Goal: Task Accomplishment & Management: Use online tool/utility

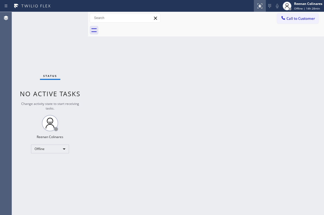
click at [262, 46] on div "Back to Dashboard Change Sender ID Customers Technicians Select a contact Outbo…" at bounding box center [206, 113] width 236 height 203
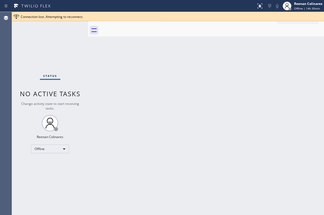
click at [120, 61] on div "Back to Dashboard Change Sender ID Customers Technicians Select a contact Outbo…" at bounding box center [206, 113] width 236 height 203
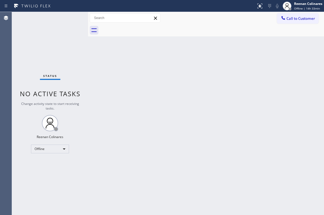
click at [218, 64] on div "Back to Dashboard Change Sender ID Customers Technicians Select a contact Outbo…" at bounding box center [206, 113] width 236 height 203
click at [215, 114] on div "Back to Dashboard Change Sender ID Customers Technicians Select a contact Outbo…" at bounding box center [206, 113] width 236 height 203
click at [114, 87] on div "Back to Dashboard Change Sender ID Customers Technicians Select a contact Outbo…" at bounding box center [206, 113] width 236 height 203
click at [295, 5] on div "Reenan Colinares" at bounding box center [308, 3] width 28 height 5
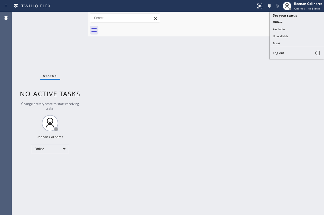
click at [224, 104] on div "Back to Dashboard Change Sender ID Customers Technicians Select a contact Outbo…" at bounding box center [206, 113] width 236 height 203
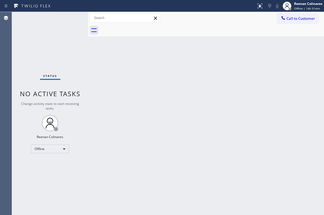
click at [226, 49] on div "Back to Dashboard Change Sender ID Customers Technicians Select a contact Outbo…" at bounding box center [206, 113] width 236 height 203
click at [227, 74] on div "Back to Dashboard Change Sender ID Customers Technicians Select a contact Outbo…" at bounding box center [206, 113] width 236 height 203
click at [309, 57] on div "Back to Dashboard Change Sender ID Customers Technicians Select a contact Outbo…" at bounding box center [206, 113] width 236 height 203
click at [202, 115] on div "Back to Dashboard Change Sender ID Customers Technicians Select a contact Outbo…" at bounding box center [206, 113] width 236 height 203
click at [296, 8] on span "Offline | 14h 59min" at bounding box center [307, 9] width 26 height 4
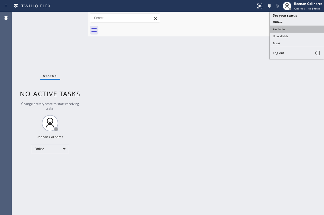
click at [286, 29] on button "Available" at bounding box center [297, 29] width 54 height 7
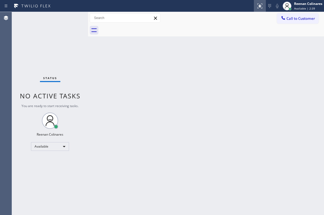
click at [258, 3] on icon at bounding box center [260, 6] width 7 height 7
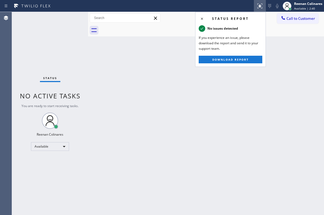
click at [178, 58] on div "Back to Dashboard Change Sender ID Customers Technicians Select a contact Outbo…" at bounding box center [206, 113] width 236 height 203
drag, startPoint x: 220, startPoint y: 112, endPoint x: 242, endPoint y: 52, distance: 63.3
click at [221, 112] on div "Back to Dashboard Change Sender ID Customers Technicians Select a contact Outbo…" at bounding box center [206, 113] width 236 height 203
click at [259, 6] on icon at bounding box center [259, 5] width 3 height 2
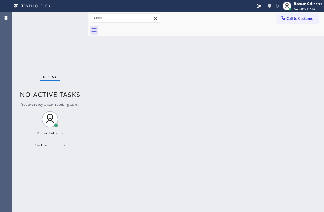
click at [202, 70] on div "Back to Dashboard Change Sender ID Customers Technicians Select a contact Outbo…" at bounding box center [206, 112] width 236 height 200
click at [199, 58] on div "Back to Dashboard Change Sender ID Customers Technicians Select a contact Outbo…" at bounding box center [206, 112] width 236 height 200
click at [154, 102] on div "Back to Dashboard Change Sender ID Customers Technicians Select a contact Outbo…" at bounding box center [206, 112] width 236 height 200
click at [145, 76] on div "Back to Dashboard Change Sender ID Customers Technicians Select a contact Outbo…" at bounding box center [206, 112] width 236 height 200
click at [238, 121] on div "Back to Dashboard Change Sender ID Customers Technicians Select a contact Outbo…" at bounding box center [206, 112] width 236 height 200
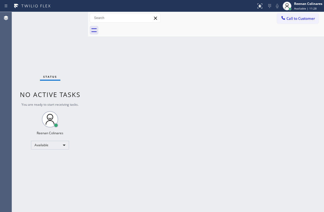
click at [189, 95] on div "Back to Dashboard Change Sender ID Customers Technicians Select a contact Outbo…" at bounding box center [206, 112] width 236 height 200
click at [152, 57] on div "Back to Dashboard Change Sender ID Customers Technicians Select a contact Outbo…" at bounding box center [206, 112] width 236 height 200
click at [212, 75] on div "Back to Dashboard Change Sender ID Customers Technicians Select a contact Outbo…" at bounding box center [206, 112] width 236 height 200
click at [211, 75] on div "Back to Dashboard Change Sender ID Customers Technicians Select a contact Outbo…" at bounding box center [206, 112] width 236 height 200
click at [196, 60] on div "Back to Dashboard Change Sender ID Customers Technicians Select a contact Outbo…" at bounding box center [206, 112] width 236 height 200
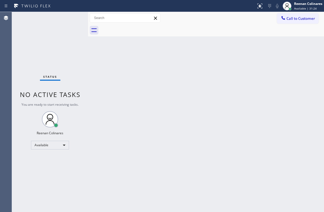
click at [239, 64] on div "Back to Dashboard Change Sender ID Customers Technicians Select a contact Outbo…" at bounding box center [206, 112] width 236 height 200
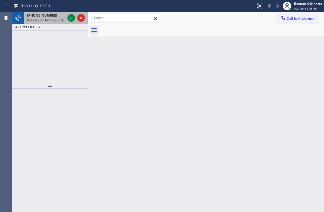
click at [57, 19] on span "Incoming call from queue [Test] All" at bounding box center [49, 20] width 45 height 4
click at [59, 20] on span "Incoming call from queue [Test] All" at bounding box center [49, 20] width 45 height 4
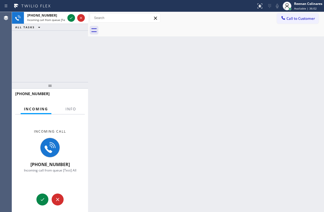
drag, startPoint x: 89, startPoint y: 20, endPoint x: 102, endPoint y: 25, distance: 13.9
click at [88, 25] on div at bounding box center [88, 112] width 0 height 200
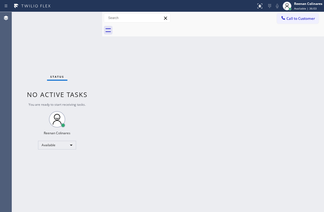
click at [83, 113] on div "Status No active tasks You are ready to start receiving tasks. Reenan Colinares…" at bounding box center [57, 112] width 90 height 200
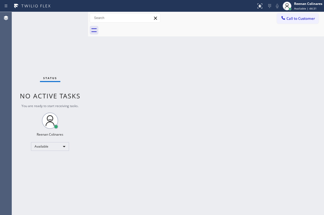
click at [224, 52] on div "Back to Dashboard Change Sender ID Customers Technicians Select a contact Outbo…" at bounding box center [206, 113] width 236 height 203
click at [194, 69] on div "Back to Dashboard Change Sender ID Customers Technicians Select a contact Outbo…" at bounding box center [206, 113] width 236 height 203
click at [240, 46] on div "Back to Dashboard Change Sender ID Customers Technicians Select a contact Outbo…" at bounding box center [206, 113] width 236 height 203
click at [187, 68] on div "Back to Dashboard Change Sender ID Customers Technicians Select a contact Outbo…" at bounding box center [206, 113] width 236 height 203
click at [143, 73] on div "Back to Dashboard Change Sender ID Customers Technicians Select a contact Outbo…" at bounding box center [206, 113] width 236 height 203
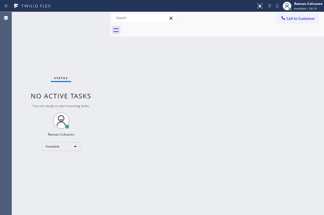
drag, startPoint x: 88, startPoint y: 18, endPoint x: 110, endPoint y: 20, distance: 21.8
click at [110, 20] on div at bounding box center [110, 113] width 0 height 203
click at [67, 49] on div "Status No active tasks You are ready to start receiving tasks. Reenan Colinares…" at bounding box center [61, 113] width 98 height 203
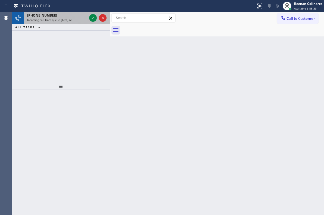
click at [61, 16] on div "+17865623315" at bounding box center [57, 15] width 60 height 5
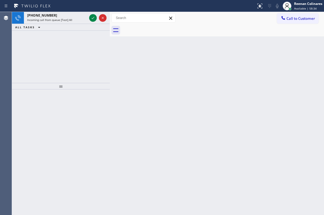
drag, startPoint x: 70, startPoint y: 17, endPoint x: 100, endPoint y: 62, distance: 54.6
click at [70, 17] on div "+16264225415 Incoming call from queue [Test] All" at bounding box center [56, 18] width 64 height 12
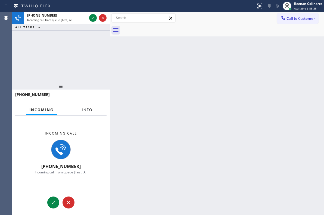
click at [87, 110] on span "Info" at bounding box center [87, 109] width 11 height 5
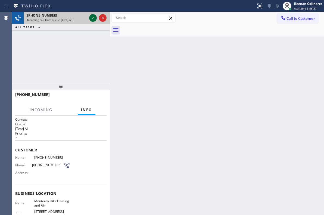
click at [91, 17] on icon at bounding box center [93, 18] width 7 height 7
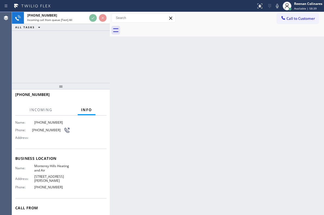
scroll to position [36, 0]
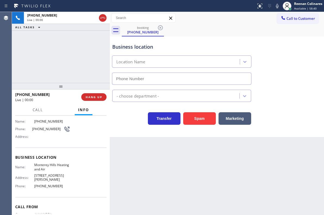
type input "(626) 226-2480"
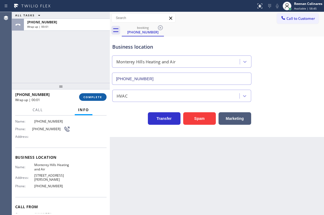
click at [101, 97] on span "COMPLETE" at bounding box center [92, 97] width 19 height 4
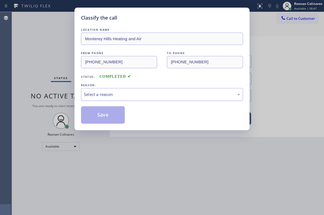
click at [109, 90] on div "Select a reason" at bounding box center [162, 94] width 162 height 13
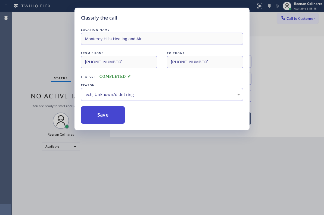
click at [101, 117] on button "Save" at bounding box center [103, 114] width 44 height 17
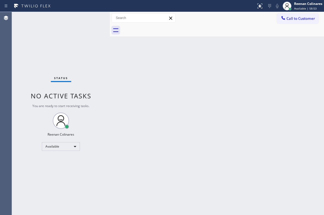
click at [236, 93] on div "Back to Dashboard Change Sender ID Customers Technicians Select a contact Outbo…" at bounding box center [217, 113] width 214 height 203
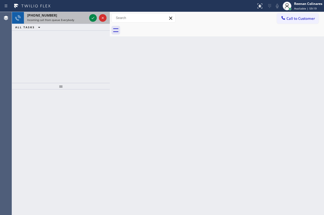
click at [78, 23] on div "+16179920887 Incoming call from queue Everybody" at bounding box center [56, 18] width 64 height 12
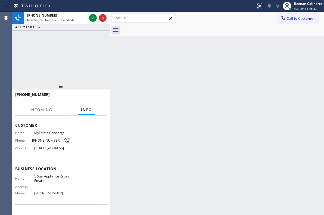
scroll to position [36, 0]
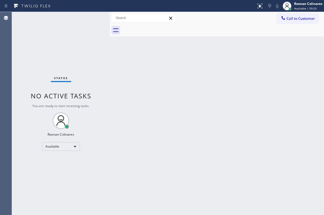
click at [174, 69] on div "Back to Dashboard Change Sender ID Customers Technicians Select a contact Outbo…" at bounding box center [217, 113] width 214 height 203
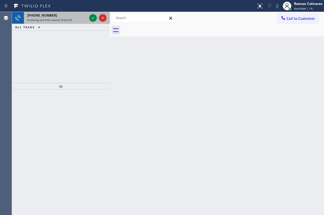
click at [71, 15] on div "+17812589050" at bounding box center [57, 15] width 60 height 5
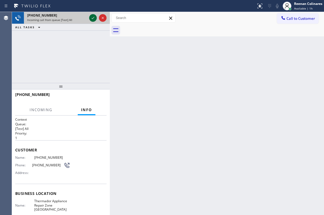
click at [94, 18] on icon at bounding box center [93, 18] width 7 height 7
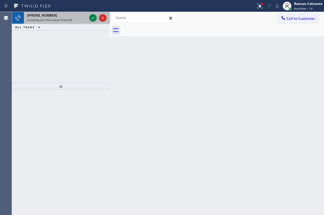
click at [79, 19] on div "Incoming call from queue [Test] All" at bounding box center [57, 20] width 60 height 4
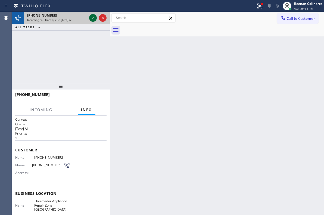
click at [93, 18] on icon at bounding box center [93, 18] width 3 height 2
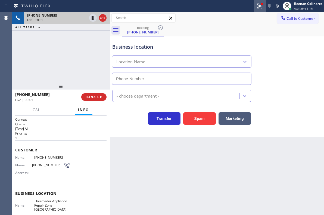
type input "(857) 837-3603"
click at [260, 5] on icon at bounding box center [259, 5] width 3 height 2
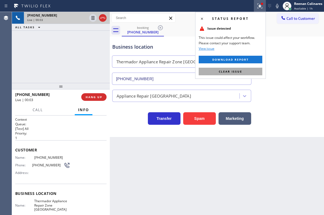
click at [258, 70] on button "Clear issue" at bounding box center [231, 72] width 64 height 8
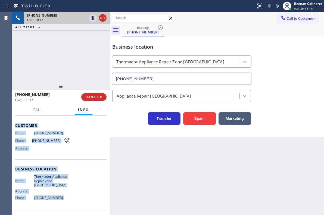
scroll to position [26, 0]
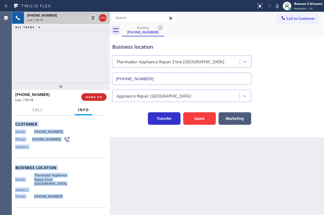
drag, startPoint x: 16, startPoint y: 147, endPoint x: 80, endPoint y: 192, distance: 78.5
click at [80, 192] on div "Context Queue: [Test] All Priority: 1 Customer Name: (781) 258-9050 Phone: (781…" at bounding box center [60, 169] width 91 height 157
click at [275, 7] on icon at bounding box center [277, 6] width 7 height 7
click at [276, 6] on icon at bounding box center [277, 6] width 7 height 7
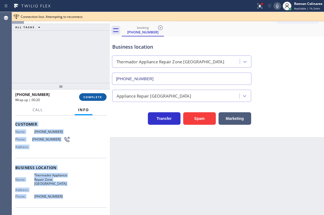
click at [296, 5] on div "Reenan Colinares" at bounding box center [308, 3] width 28 height 5
click at [299, 8] on span "Available | 1h 2min" at bounding box center [307, 9] width 26 height 4
click at [95, 100] on button "COMPLETE" at bounding box center [92, 97] width 27 height 8
click at [100, 102] on div "+17812589050 Wrap up | 00:20 COMPLETE" at bounding box center [60, 97] width 91 height 14
click at [102, 19] on div "Connection lost. Attempting to reconnect." at bounding box center [168, 16] width 312 height 9
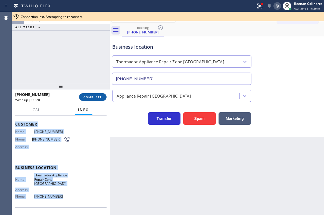
click at [103, 18] on div "Connection lost. Attempting to reconnect." at bounding box center [171, 16] width 301 height 5
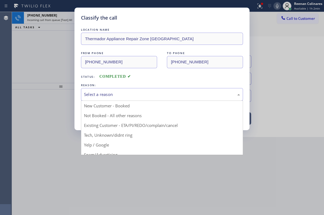
click at [154, 96] on div "Select a reason" at bounding box center [162, 94] width 156 height 6
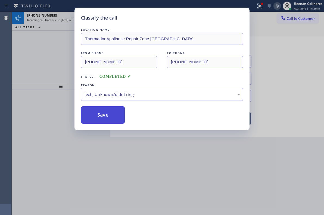
click at [97, 114] on button "Save" at bounding box center [103, 114] width 44 height 17
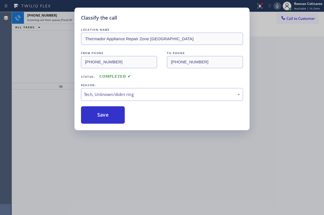
click at [96, 110] on div at bounding box center [61, 152] width 98 height 126
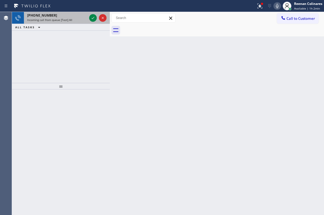
click at [72, 16] on div "+17722022545" at bounding box center [57, 15] width 60 height 5
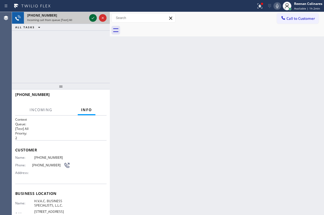
click at [91, 16] on icon at bounding box center [93, 18] width 7 height 7
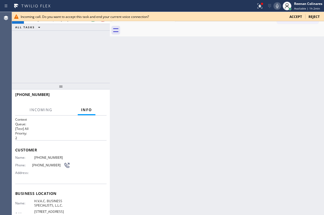
click at [296, 16] on span "Accept" at bounding box center [295, 16] width 12 height 5
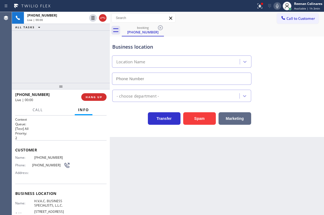
type input "(772) 279-4931"
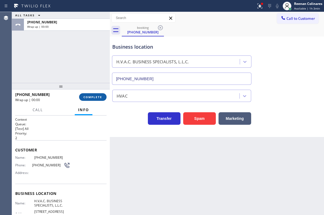
click at [95, 97] on span "COMPLETE" at bounding box center [92, 97] width 19 height 4
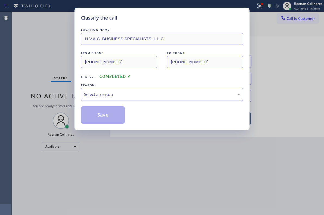
click at [144, 92] on div "Select a reason" at bounding box center [162, 94] width 156 height 6
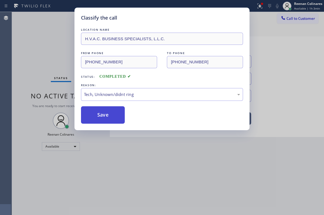
drag, startPoint x: 107, startPoint y: 112, endPoint x: 321, endPoint y: 131, distance: 215.5
click at [108, 112] on button "Save" at bounding box center [103, 114] width 44 height 17
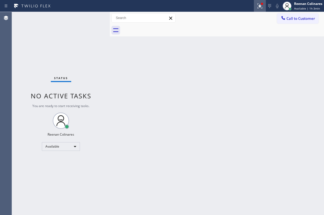
click at [259, 8] on icon at bounding box center [260, 6] width 7 height 7
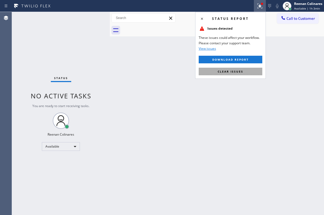
click at [240, 73] on button "Clear issues" at bounding box center [231, 72] width 64 height 8
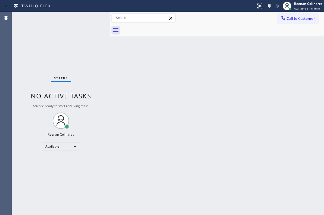
click at [187, 97] on div "Back to Dashboard Change Sender ID Customers Technicians Select a contact Outbo…" at bounding box center [217, 113] width 214 height 203
click at [236, 105] on div "Back to Dashboard Change Sender ID Customers Technicians Select a contact Outbo…" at bounding box center [217, 113] width 214 height 203
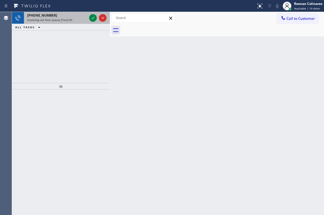
click at [65, 14] on div "+19176087441" at bounding box center [57, 15] width 60 height 5
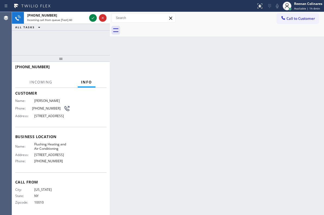
scroll to position [30, 0]
drag, startPoint x: 63, startPoint y: 86, endPoint x: 71, endPoint y: 36, distance: 50.3
click at [71, 36] on div "+19176087441 Incoming call from queue [Test] All ALL TASKS ALL TASKS ACTIVE TAS…" at bounding box center [61, 113] width 98 height 203
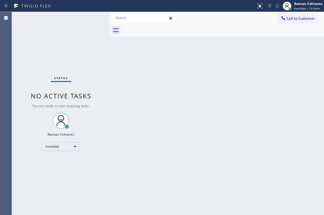
click at [78, 37] on div "Status No active tasks You are ready to start receiving tasks. Reenan Colinares…" at bounding box center [61, 113] width 98 height 203
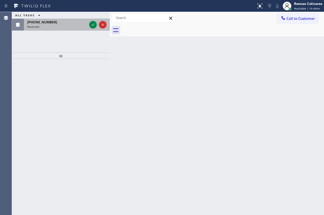
click at [70, 25] on div "Reserved" at bounding box center [57, 27] width 60 height 4
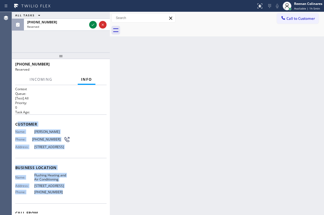
drag, startPoint x: 17, startPoint y: 124, endPoint x: 82, endPoint y: 201, distance: 99.9
click at [80, 204] on div "Context Queue: [Test] All Priority: 0 Task Age: Customer Name: Ben Mukergi Phon…" at bounding box center [60, 166] width 91 height 158
copy div "ustomer Name: Ben Mukergi Phone: (917) 608-7441 Address: 83-07 253rd St, Queens…"
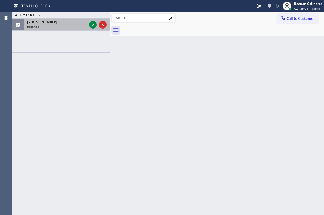
click at [72, 26] on div "Reserved" at bounding box center [57, 27] width 60 height 4
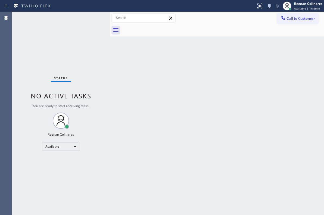
drag, startPoint x: 81, startPoint y: 39, endPoint x: 91, endPoint y: 47, distance: 12.8
click at [82, 41] on div "Status No active tasks You are ready to start receiving tasks. Reenan Colinares…" at bounding box center [61, 113] width 98 height 203
click at [221, 95] on div "Back to Dashboard Change Sender ID Customers Technicians Select a contact Outbo…" at bounding box center [217, 113] width 214 height 203
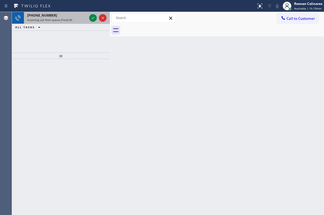
drag, startPoint x: 71, startPoint y: 19, endPoint x: 69, endPoint y: 22, distance: 3.3
click at [71, 20] on div "Incoming call from queue [Test] All" at bounding box center [57, 20] width 60 height 4
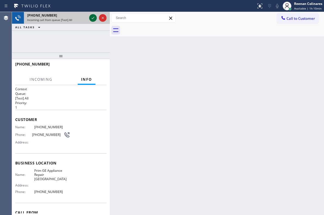
click at [93, 17] on icon at bounding box center [93, 18] width 7 height 7
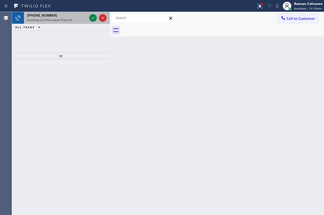
drag, startPoint x: 65, startPoint y: 19, endPoint x: 89, endPoint y: 25, distance: 25.0
click at [65, 19] on span "Incoming call from queue [Test] All" at bounding box center [49, 20] width 45 height 4
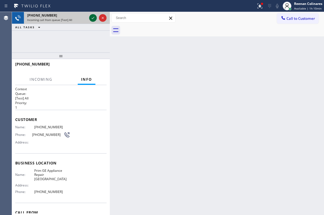
click at [93, 18] on icon at bounding box center [93, 18] width 7 height 7
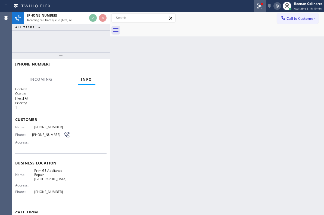
click at [259, 4] on icon at bounding box center [260, 6] width 7 height 7
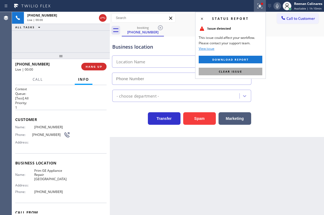
click at [242, 73] on button "Clear issue" at bounding box center [231, 72] width 64 height 8
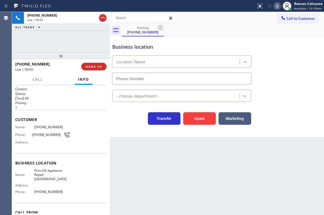
type input "(206) 451-1942"
click at [277, 5] on icon at bounding box center [277, 6] width 7 height 7
click at [40, 81] on span "Call" at bounding box center [38, 79] width 10 height 5
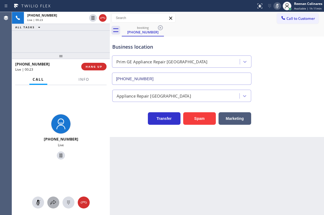
click at [52, 202] on icon at bounding box center [53, 202] width 7 height 7
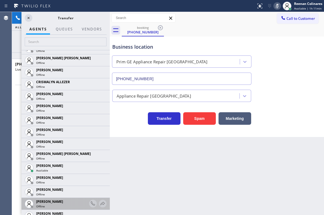
scroll to position [326, 0]
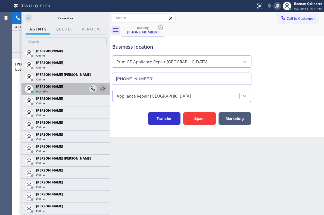
click at [99, 89] on icon at bounding box center [102, 88] width 7 height 7
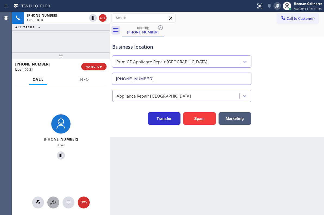
click at [52, 204] on icon at bounding box center [53, 202] width 7 height 7
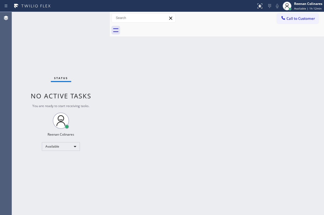
drag, startPoint x: 263, startPoint y: 83, endPoint x: 195, endPoint y: 26, distance: 88.4
click at [263, 83] on div "Back to Dashboard Change Sender ID Customers Technicians Select a contact Outbo…" at bounding box center [217, 113] width 214 height 203
drag, startPoint x: 161, startPoint y: 103, endPoint x: 167, endPoint y: 110, distance: 9.4
click at [162, 104] on div "Back to Dashboard Change Sender ID Customers Technicians Select a contact Outbo…" at bounding box center [217, 113] width 214 height 203
click at [157, 118] on div "Back to Dashboard Change Sender ID Customers Technicians Select a contact Outbo…" at bounding box center [217, 113] width 214 height 203
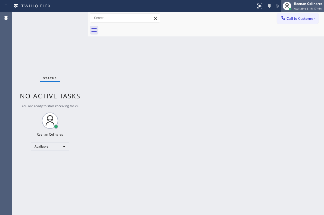
click at [297, 6] on div "Reenan Colinares" at bounding box center [308, 3] width 28 height 5
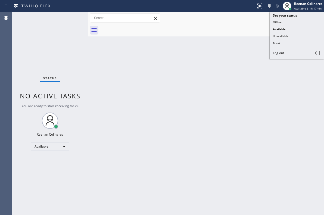
click at [161, 62] on div "Back to Dashboard Change Sender ID Customers Technicians Select a contact Outbo…" at bounding box center [206, 113] width 236 height 203
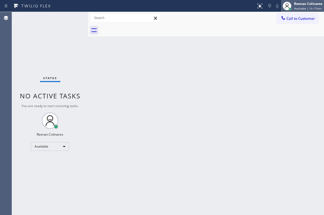
click at [309, 4] on div "Reenan Colinares" at bounding box center [308, 3] width 28 height 5
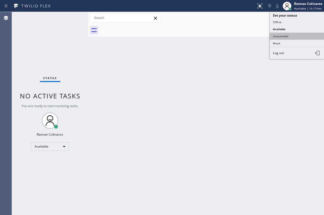
click at [285, 36] on button "Unavailable" at bounding box center [297, 36] width 54 height 7
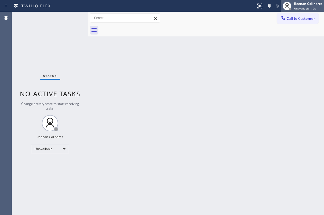
click at [295, 4] on div "Reenan Colinares" at bounding box center [308, 3] width 28 height 5
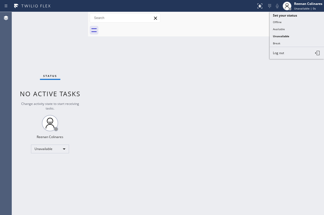
click at [279, 27] on button "Available" at bounding box center [297, 29] width 54 height 7
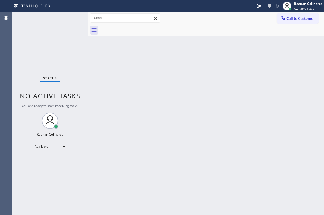
click at [177, 74] on div "Back to Dashboard Change Sender ID Customers Technicians Select a contact Outbo…" at bounding box center [206, 113] width 236 height 203
click at [85, 142] on div "Status No active tasks You are ready to start receiving tasks. Reenan Colinares…" at bounding box center [50, 113] width 76 height 203
click at [219, 82] on div "Back to Dashboard Change Sender ID Customers Technicians Select a contact Outbo…" at bounding box center [206, 113] width 236 height 203
click at [197, 117] on div "Back to Dashboard Change Sender ID Customers Technicians Select a contact Outbo…" at bounding box center [206, 113] width 236 height 203
click at [304, 5] on div "Reenan Colinares" at bounding box center [308, 3] width 28 height 5
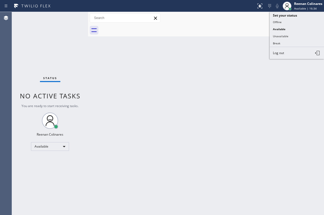
click at [185, 73] on div "Back to Dashboard Change Sender ID Customers Technicians Select a contact Outbo…" at bounding box center [206, 113] width 236 height 203
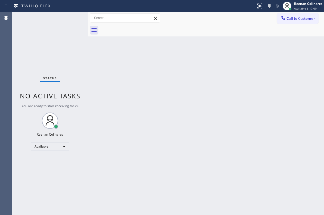
click at [245, 127] on div "Back to Dashboard Change Sender ID Customers Technicians Select a contact Outbo…" at bounding box center [206, 113] width 236 height 203
click at [167, 66] on div "Back to Dashboard Change Sender ID Customers Technicians Select a contact Outbo…" at bounding box center [206, 113] width 236 height 203
click at [195, 59] on div "Back to Dashboard Change Sender ID Customers Technicians Select a contact Outbo…" at bounding box center [206, 113] width 236 height 203
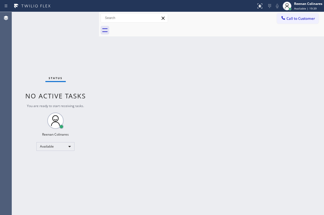
drag, startPoint x: 89, startPoint y: 18, endPoint x: 100, endPoint y: 19, distance: 10.9
click at [99, 19] on div at bounding box center [99, 113] width 0 height 203
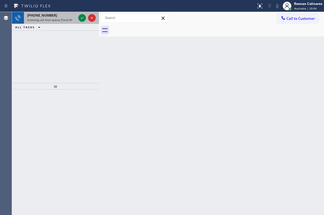
click at [62, 18] on span "Incoming call from queue [Test] All" at bounding box center [49, 20] width 45 height 4
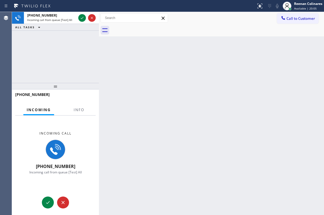
click at [79, 114] on div at bounding box center [78, 114] width 17 height 1
click at [80, 112] on button "Info" at bounding box center [78, 110] width 17 height 11
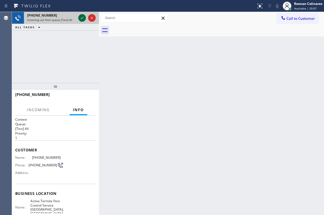
click at [80, 17] on icon at bounding box center [82, 18] width 7 height 7
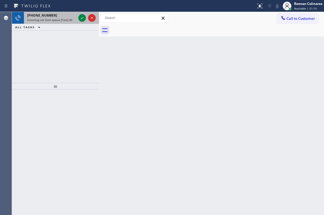
click at [56, 20] on span "Incoming call from queue [Test] All" at bounding box center [49, 20] width 45 height 4
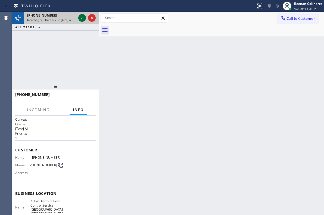
click at [83, 17] on icon at bounding box center [82, 18] width 7 height 7
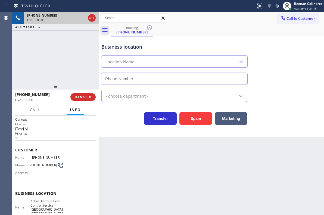
type input "(360) 345-3862"
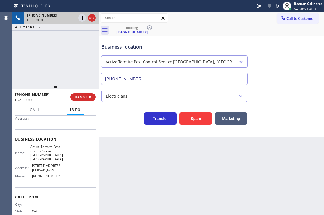
scroll to position [52, 0]
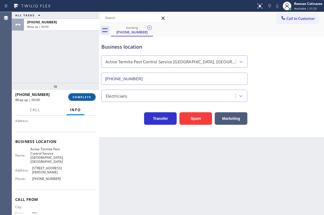
click at [90, 97] on span "COMPLETE" at bounding box center [82, 97] width 19 height 4
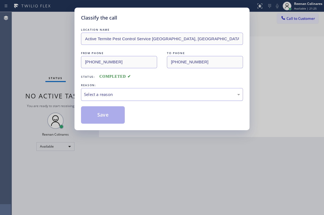
click at [102, 88] on div "Select a reason" at bounding box center [162, 94] width 162 height 13
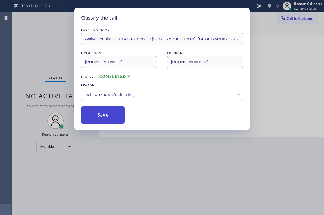
click at [98, 116] on button "Save" at bounding box center [103, 114] width 44 height 17
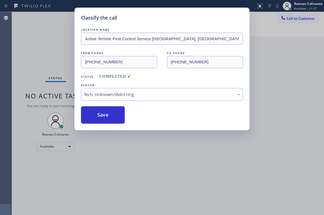
drag, startPoint x: 62, startPoint y: 76, endPoint x: 252, endPoint y: 21, distance: 196.8
click at [65, 72] on div "Classify the call LOCATION NAME Active Termite Pest Control Service Bothell, Wa…" at bounding box center [162, 107] width 324 height 215
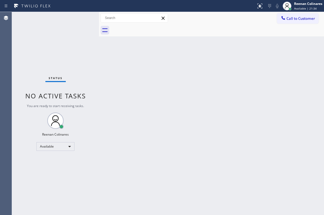
click at [220, 92] on div "Back to Dashboard Change Sender ID Customers Technicians Select a contact Outbo…" at bounding box center [211, 113] width 225 height 203
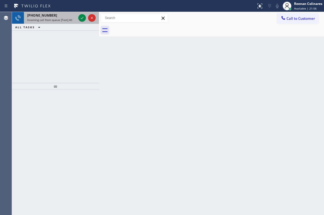
drag, startPoint x: 61, startPoint y: 19, endPoint x: 67, endPoint y: 19, distance: 6.8
click at [64, 19] on span "Incoming call from queue [Test] All" at bounding box center [49, 20] width 45 height 4
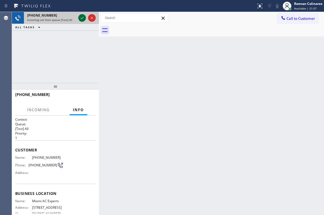
click at [81, 18] on icon at bounding box center [82, 18] width 3 height 2
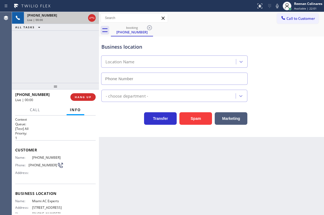
type input "(305) 547-8549"
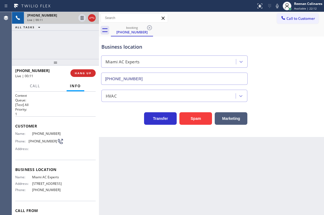
drag, startPoint x: 57, startPoint y: 88, endPoint x: 60, endPoint y: 64, distance: 24.0
click at [60, 64] on div at bounding box center [55, 62] width 87 height 7
click at [276, 4] on icon at bounding box center [277, 6] width 7 height 7
click at [276, 5] on icon at bounding box center [277, 6] width 7 height 7
click at [277, 6] on icon at bounding box center [277, 6] width 7 height 7
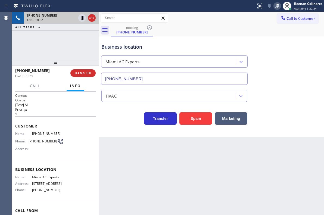
drag, startPoint x: 239, startPoint y: 117, endPoint x: 261, endPoint y: 104, distance: 25.1
click at [240, 117] on button "Marketing" at bounding box center [231, 118] width 33 height 12
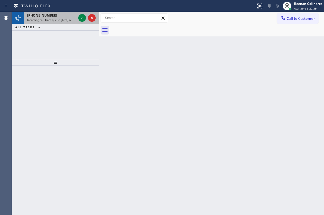
drag, startPoint x: 59, startPoint y: 21, endPoint x: 66, endPoint y: 19, distance: 7.5
click at [59, 22] on div "+13108716632 Incoming call from queue [Test] All" at bounding box center [50, 18] width 53 height 12
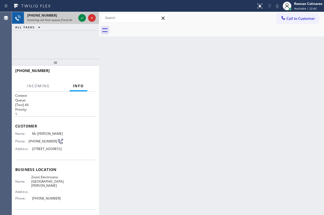
click at [71, 20] on div "Incoming call from queue [Test] All" at bounding box center [51, 20] width 49 height 4
click at [80, 18] on icon at bounding box center [82, 18] width 7 height 7
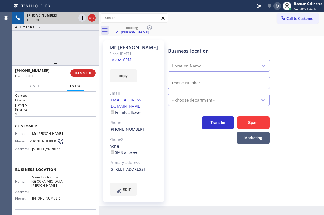
type input "(310) 388-4067"
click at [127, 76] on button "copy" at bounding box center [124, 75] width 28 height 12
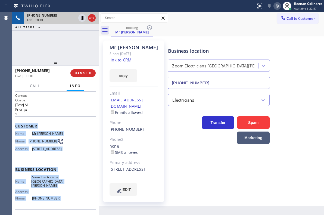
drag, startPoint x: 14, startPoint y: 123, endPoint x: 63, endPoint y: 201, distance: 92.1
click at [63, 201] on div "Context Queue: [Test] All Priority: 1 Customer Name: Mr Chuck Phone: (310) 871-…" at bounding box center [55, 153] width 87 height 123
copy div "Customer Name: Mr Chuck Phone: (310) 871-6632 Address: 1177 El Medio Ave, Los A…"
click at [275, 5] on icon at bounding box center [277, 6] width 7 height 7
click at [55, 123] on span "Customer" at bounding box center [55, 125] width 80 height 5
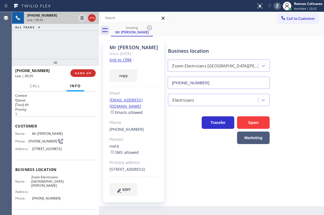
click at [276, 4] on icon at bounding box center [277, 6] width 7 height 7
click at [277, 7] on icon at bounding box center [277, 6] width 7 height 7
click at [32, 88] on span "Call" at bounding box center [35, 85] width 10 height 5
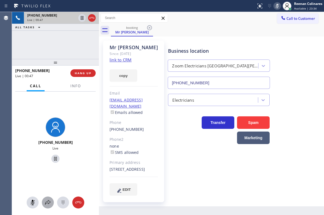
click at [45, 201] on icon at bounding box center [48, 202] width 7 height 7
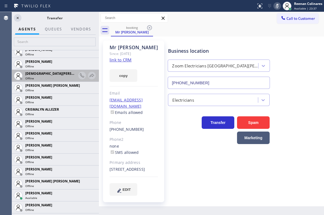
scroll to position [290, 0]
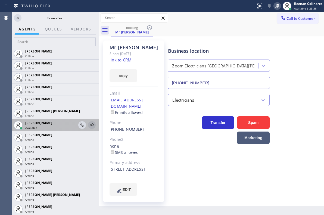
click at [90, 125] on icon at bounding box center [92, 125] width 4 height 4
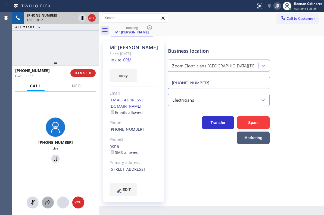
click at [48, 201] on icon at bounding box center [48, 202] width 7 height 7
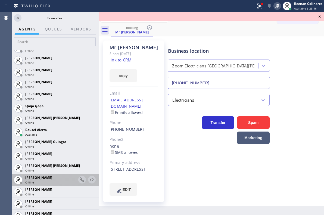
scroll to position [1086, 0]
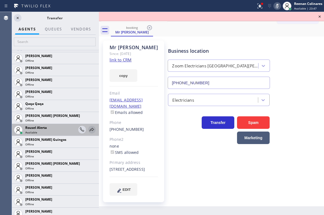
click at [89, 127] on icon at bounding box center [92, 129] width 7 height 7
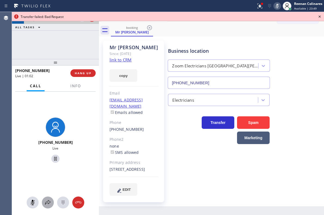
click at [46, 204] on icon at bounding box center [48, 202] width 7 height 7
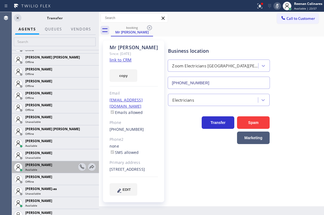
scroll to position [438, 0]
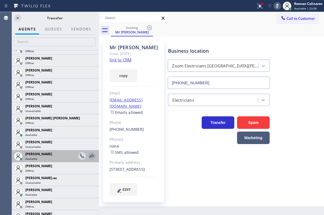
click at [89, 153] on icon at bounding box center [92, 156] width 7 height 7
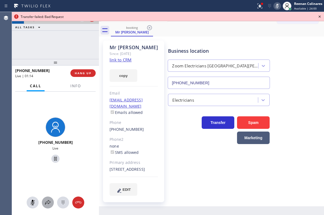
click at [48, 202] on icon at bounding box center [48, 202] width 7 height 7
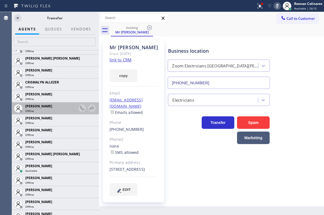
scroll to position [290, 0]
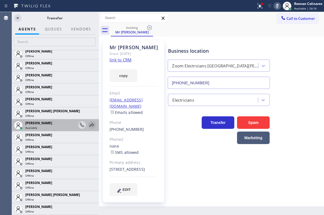
click at [89, 126] on icon at bounding box center [92, 125] width 7 height 7
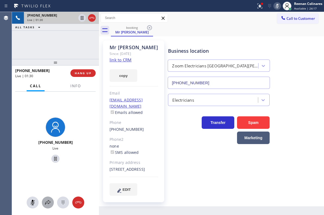
click at [43, 202] on div at bounding box center [48, 202] width 12 height 7
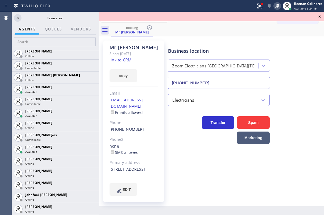
scroll to position [483, 0]
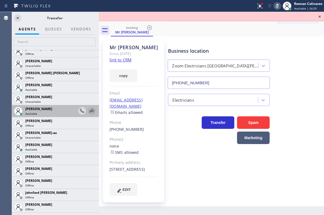
click at [89, 111] on icon at bounding box center [92, 111] width 7 height 7
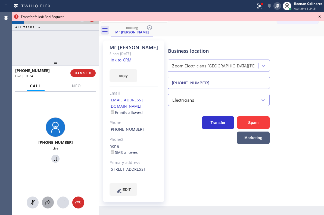
click at [47, 199] on icon at bounding box center [48, 202] width 7 height 7
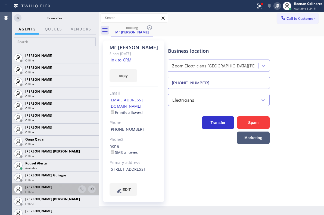
scroll to position [1087, 0]
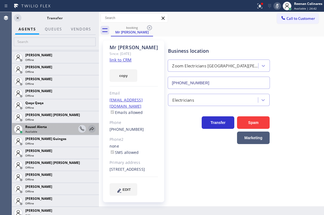
click at [89, 127] on icon at bounding box center [92, 129] width 7 height 7
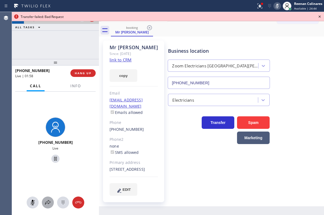
click at [46, 203] on icon at bounding box center [48, 202] width 7 height 7
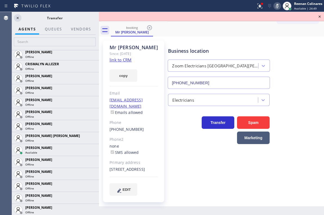
scroll to position [269, 0]
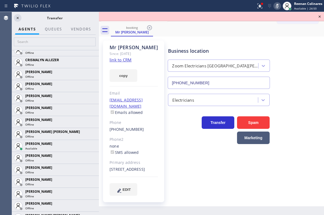
click at [0, 0] on icon at bounding box center [0, 0] width 0 height 0
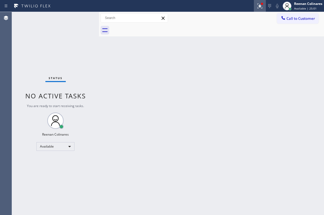
drag, startPoint x: 262, startPoint y: 8, endPoint x: 261, endPoint y: 20, distance: 12.3
click at [261, 8] on icon at bounding box center [260, 6] width 7 height 7
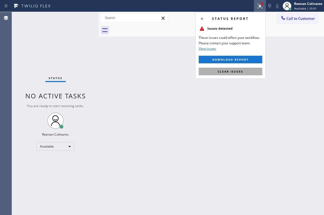
click at [252, 73] on button "Clear issues" at bounding box center [231, 72] width 64 height 8
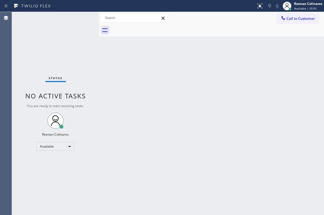
click at [144, 122] on div "Back to Dashboard Change Sender ID Customers Technicians Select a contact Outbo…" at bounding box center [211, 113] width 225 height 203
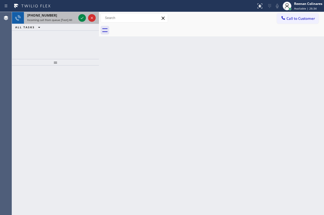
click at [51, 18] on span "Incoming call from queue [Test] All" at bounding box center [49, 20] width 45 height 4
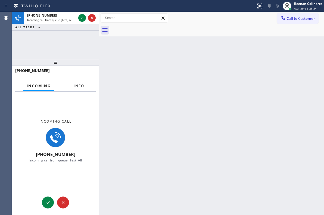
click at [79, 89] on button "Info" at bounding box center [78, 86] width 17 height 11
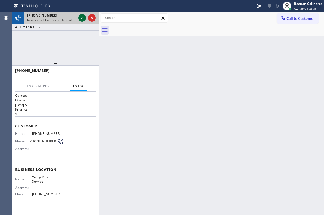
click at [79, 17] on icon at bounding box center [82, 18] width 7 height 7
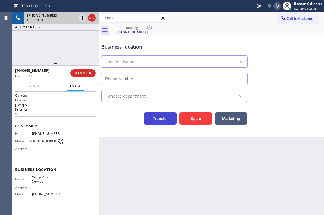
type input "(630) 791-5511"
click at [276, 4] on icon at bounding box center [277, 6] width 7 height 7
drag, startPoint x: 275, startPoint y: 4, endPoint x: 250, endPoint y: 21, distance: 30.1
click at [276, 4] on icon at bounding box center [277, 6] width 7 height 7
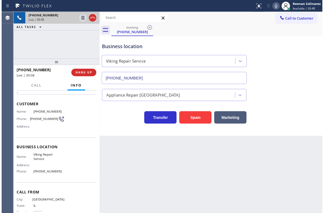
scroll to position [32, 0]
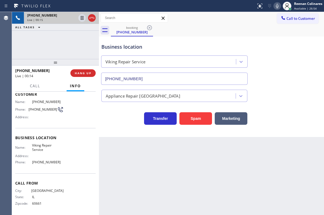
click at [277, 5] on icon at bounding box center [277, 6] width 7 height 7
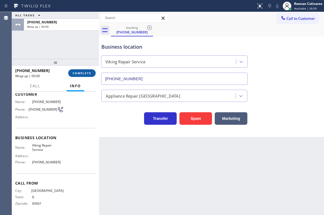
click at [77, 74] on span "COMPLETE" at bounding box center [82, 73] width 19 height 4
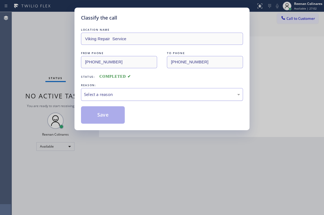
click at [118, 93] on div "Select a reason" at bounding box center [162, 94] width 156 height 6
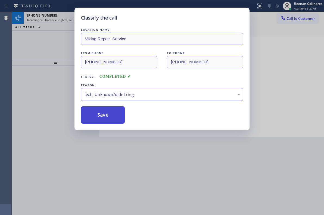
click at [109, 111] on button "Save" at bounding box center [103, 114] width 44 height 17
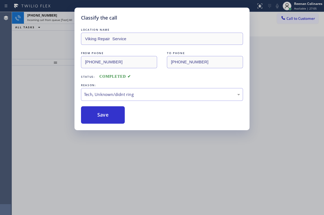
click at [66, 71] on div "Classify the call LOCATION NAME Viking Repair Service FROM PHONE (312) 720-0881…" at bounding box center [162, 107] width 324 height 215
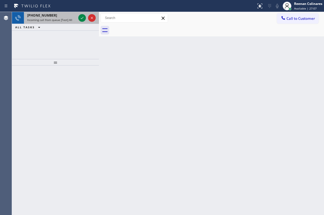
click at [60, 20] on span "Incoming call from queue [Test] All" at bounding box center [49, 20] width 45 height 4
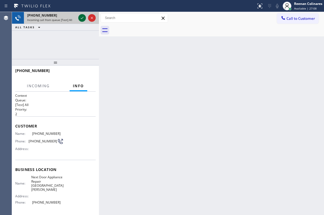
click at [80, 17] on icon at bounding box center [82, 18] width 7 height 7
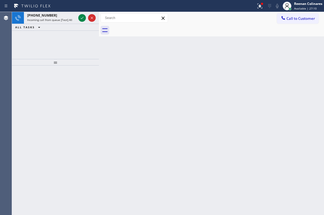
click at [68, 26] on div "ALL TASKS ALL TASKS ACTIVE TASKS TASKS IN WRAP UP" at bounding box center [55, 27] width 87 height 7
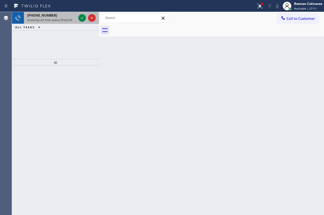
click at [68, 23] on div "+16613827945 Incoming call from queue [Test] All" at bounding box center [50, 18] width 53 height 12
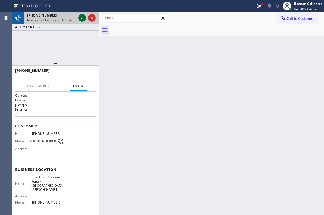
click at [83, 15] on icon at bounding box center [82, 18] width 7 height 7
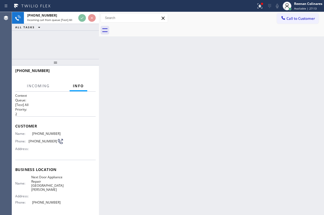
click at [255, 6] on div at bounding box center [260, 6] width 12 height 7
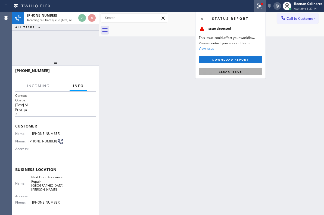
click at [246, 72] on button "Clear issue" at bounding box center [231, 72] width 64 height 8
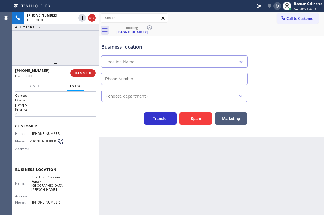
type input "(661) 443-3183"
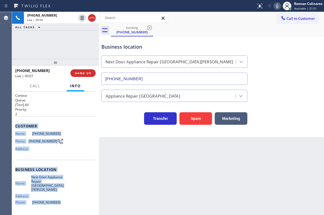
drag, startPoint x: 16, startPoint y: 121, endPoint x: 66, endPoint y: 196, distance: 89.9
click at [66, 197] on div "Context Queue: [Test] All Priority: 2 Customer Name: (661) 382-7945 Phone: (661…" at bounding box center [55, 173] width 80 height 161
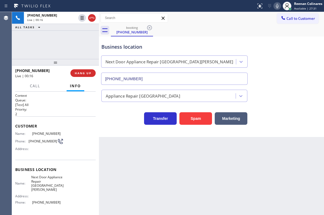
click at [282, 62] on div "Business location Next Door Appliance Repair San Fernando (661) 443-3183" at bounding box center [211, 60] width 222 height 49
click at [54, 128] on div "Customer Name: (661) 382-7945 Phone: (661) 382-7945 Address:" at bounding box center [55, 137] width 80 height 43
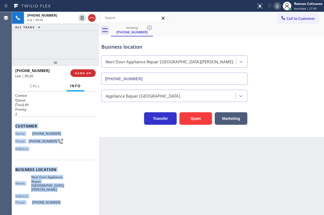
drag, startPoint x: 15, startPoint y: 123, endPoint x: 74, endPoint y: 198, distance: 94.8
click at [74, 198] on div "Context Queue: [Test] All Priority: 2 Customer Name: (661) 382-7945 Phone: (661…" at bounding box center [55, 173] width 80 height 161
copy div "Customer Name: (661) 382-7945 Phone: (661) 382-7945 Address: Business location …"
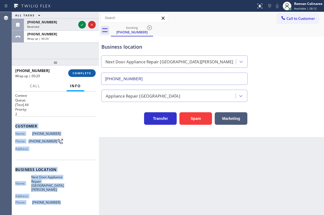
click at [84, 73] on span "COMPLETE" at bounding box center [82, 73] width 19 height 4
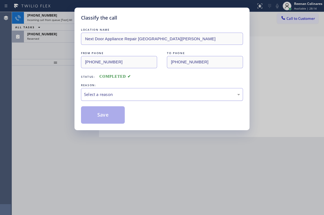
click at [116, 95] on div "Select a reason" at bounding box center [162, 94] width 156 height 6
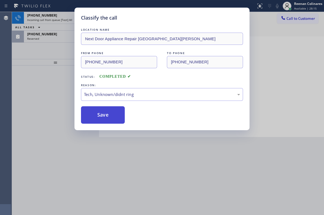
click at [102, 119] on button "Save" at bounding box center [103, 114] width 44 height 17
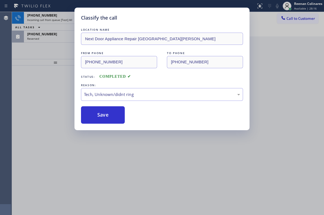
click at [59, 62] on div "Classify the call LOCATION NAME Next Door Appliance Repair San Fernando FROM PH…" at bounding box center [162, 107] width 324 height 215
click at [61, 20] on span "Incoming call from queue [Test] All" at bounding box center [49, 20] width 45 height 4
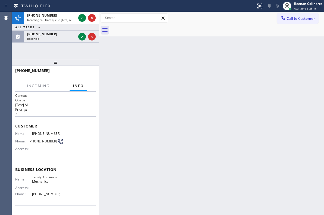
click at [61, 20] on span "Incoming call from queue [Test] All" at bounding box center [49, 20] width 45 height 4
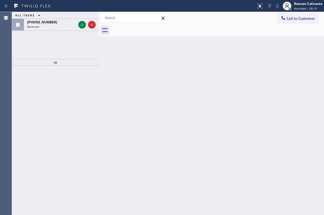
click at [81, 19] on div "ALL TASKS ALL TASKS ACTIVE TASKS TASKS IN WRAP UP (303) 200-1026 Reserved" at bounding box center [55, 21] width 87 height 19
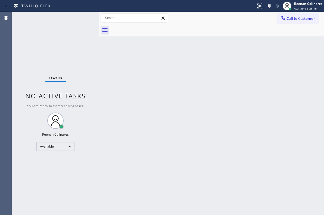
click at [67, 21] on div "Status No active tasks You are ready to start receiving tasks. Reenan Colinares…" at bounding box center [55, 113] width 87 height 203
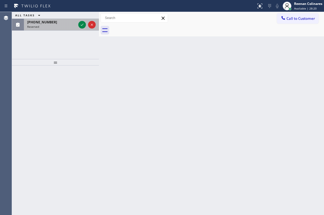
click at [65, 21] on div "(817) 207-6708" at bounding box center [51, 22] width 49 height 5
click at [56, 23] on div "(303) 200-1026" at bounding box center [51, 22] width 49 height 5
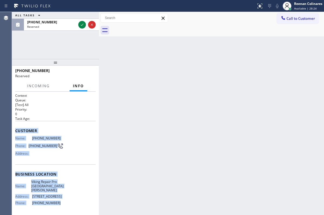
drag, startPoint x: 14, startPoint y: 127, endPoint x: 75, endPoint y: 203, distance: 97.6
click at [75, 204] on div "Context Queue: [Test] All Priority: 0 Task Age: Customer Name: (303) 200-1026 P…" at bounding box center [55, 153] width 87 height 123
copy div "Customer Name: (303) 200-1026 Phone: (303) 200-1026 Address: Business location …"
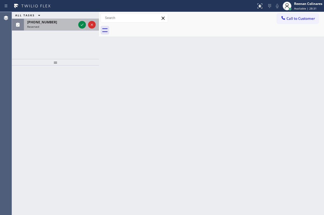
drag, startPoint x: 63, startPoint y: 27, endPoint x: 77, endPoint y: 26, distance: 13.6
click at [65, 27] on div "Reserved" at bounding box center [51, 27] width 49 height 4
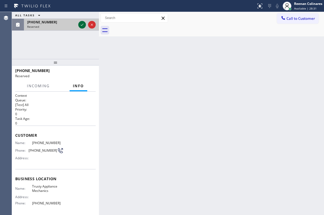
click at [81, 26] on icon at bounding box center [82, 24] width 7 height 7
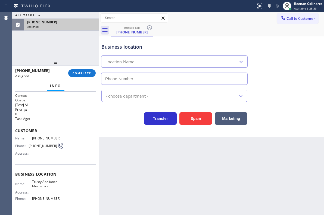
type input "(631) 515-6122"
click at [85, 73] on span "COMPLETE" at bounding box center [82, 73] width 19 height 4
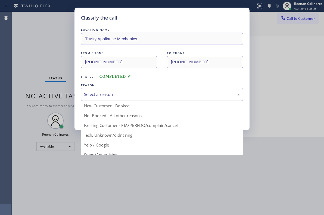
click at [109, 95] on div "Select a reason" at bounding box center [162, 94] width 156 height 6
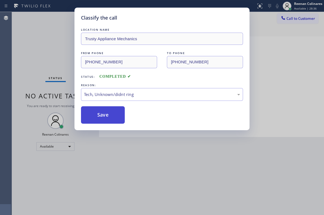
drag, startPoint x: 98, startPoint y: 119, endPoint x: 53, endPoint y: 77, distance: 60.8
click at [98, 118] on button "Save" at bounding box center [103, 114] width 44 height 17
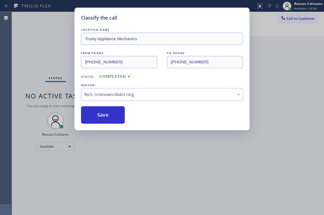
click at [53, 76] on div "Classify the call LOCATION NAME Trusty Appliance Mechanics FROM PHONE (631) 207…" at bounding box center [162, 107] width 324 height 215
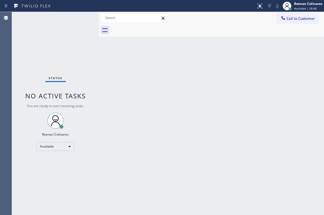
click at [136, 73] on div "Back to Dashboard Change Sender ID Customers Technicians Select a contact Outbo…" at bounding box center [211, 113] width 225 height 203
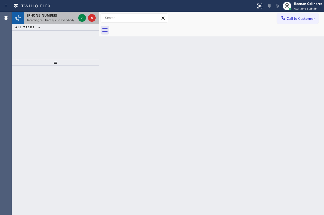
click at [73, 15] on div "+19549970850" at bounding box center [51, 15] width 49 height 5
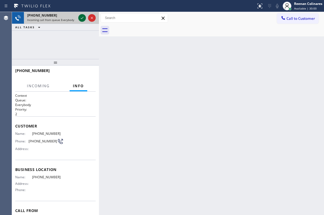
click at [82, 18] on icon at bounding box center [82, 18] width 7 height 7
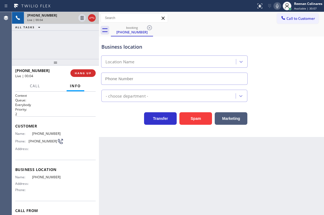
click at [276, 7] on icon at bounding box center [277, 6] width 7 height 7
click at [276, 7] on rect at bounding box center [277, 6] width 4 height 4
drag, startPoint x: 276, startPoint y: 7, endPoint x: 255, endPoint y: 22, distance: 25.8
click at [255, 22] on div "Call to Customer Outbound call Location Search location Your caller id phone nu…" at bounding box center [211, 18] width 225 height 10
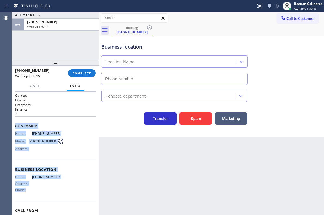
drag, startPoint x: 35, startPoint y: 139, endPoint x: 73, endPoint y: 193, distance: 66.2
click at [73, 193] on div "Context Queue: Everybody Priority: 2 Customer Name: (954) 997-0850 Phone: (954)…" at bounding box center [55, 153] width 87 height 123
copy div "Customer Name: (954) 997-0850 Phone: (954) 997-0850 Address: Business location …"
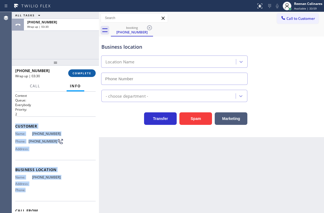
click at [77, 71] on button "COMPLETE" at bounding box center [81, 73] width 27 height 8
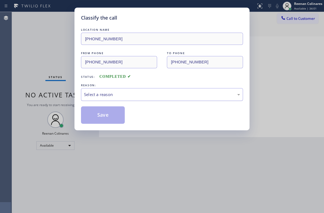
click at [112, 95] on div "Select a reason" at bounding box center [162, 94] width 156 height 6
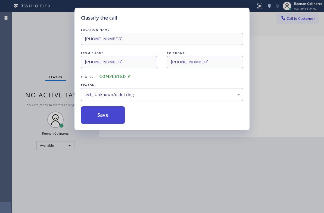
click at [103, 112] on button "Save" at bounding box center [103, 114] width 44 height 17
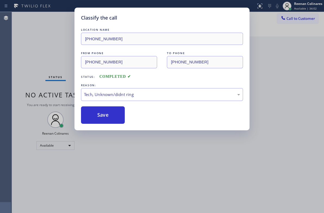
click at [61, 67] on div "Classify the call LOCATION NAME (323) 673-3696 FROM PHONE (954) 997-0850 TO PHO…" at bounding box center [162, 106] width 324 height 213
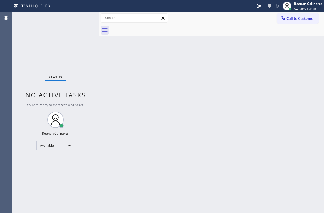
click at [209, 85] on div "Back to Dashboard Change Sender ID Customers Technicians Select a contact Outbo…" at bounding box center [211, 112] width 225 height 201
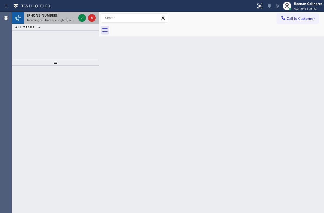
click at [59, 16] on div "+18184154153" at bounding box center [51, 15] width 49 height 5
click at [68, 18] on span "Incoming call from queue [Test] All" at bounding box center [49, 20] width 45 height 4
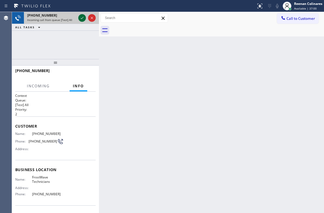
click at [82, 17] on icon at bounding box center [82, 18] width 7 height 7
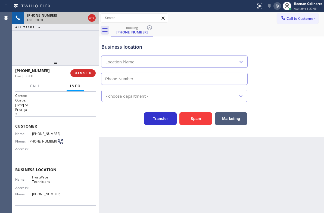
type input "(786) 882-0097"
click at [198, 119] on button "Spam" at bounding box center [195, 118] width 33 height 12
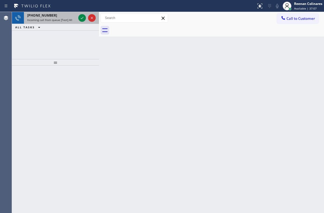
drag, startPoint x: 65, startPoint y: 15, endPoint x: 67, endPoint y: 14, distance: 2.8
click at [65, 15] on div "+13127200881" at bounding box center [51, 15] width 49 height 5
click at [73, 17] on div "+13127200881" at bounding box center [51, 15] width 49 height 5
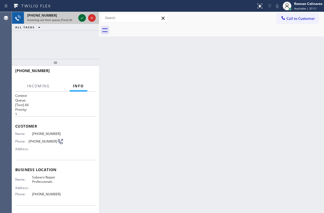
click at [82, 17] on icon at bounding box center [82, 18] width 7 height 7
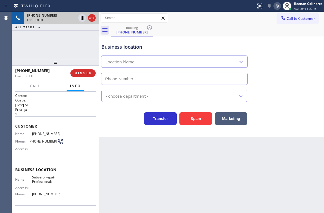
type input "(630) 394-6070"
click at [275, 7] on icon at bounding box center [277, 6] width 7 height 7
click at [30, 87] on span "Call" at bounding box center [35, 85] width 10 height 5
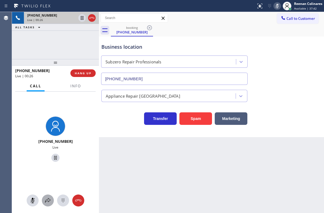
click at [49, 199] on icon at bounding box center [48, 200] width 7 height 7
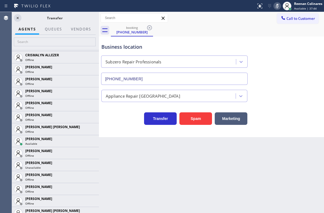
scroll to position [307, 0]
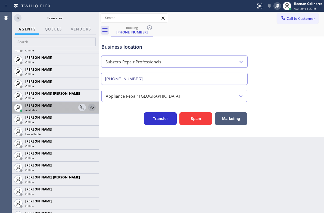
click at [89, 108] on icon at bounding box center [92, 107] width 7 height 7
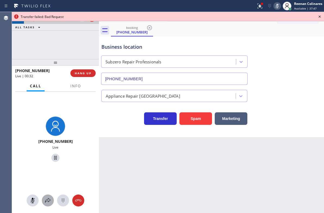
click at [48, 199] on icon at bounding box center [48, 200] width 7 height 7
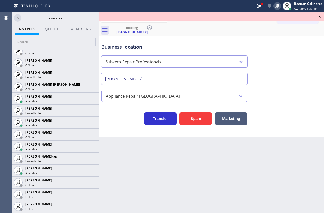
scroll to position [480, 0]
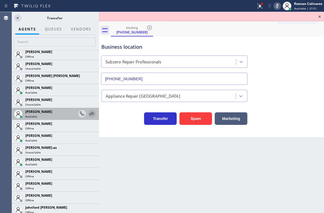
click at [89, 114] on icon at bounding box center [92, 113] width 7 height 7
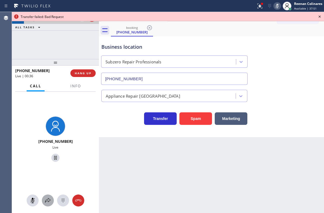
click at [48, 199] on icon at bounding box center [48, 200] width 7 height 7
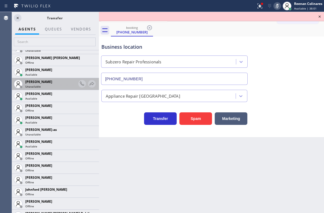
scroll to position [483, 0]
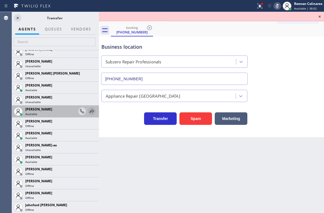
click at [89, 111] on icon at bounding box center [92, 111] width 7 height 7
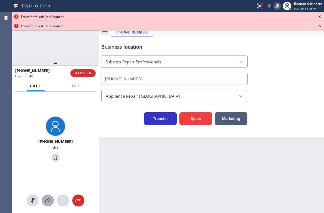
click at [47, 201] on icon at bounding box center [48, 200] width 7 height 7
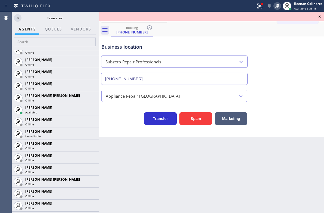
scroll to position [343, 0]
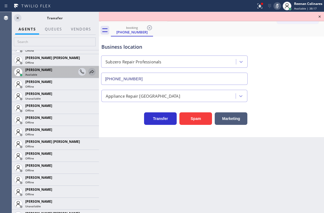
click at [89, 71] on icon at bounding box center [92, 71] width 7 height 7
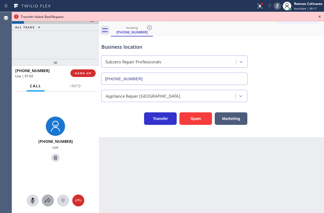
click at [46, 202] on icon at bounding box center [48, 200] width 7 height 7
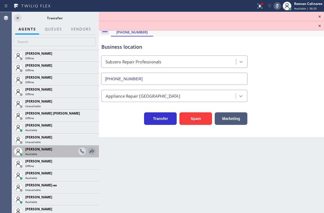
scroll to position [447, 0]
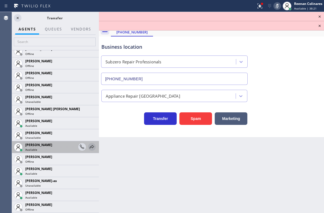
click at [89, 145] on icon at bounding box center [92, 146] width 7 height 7
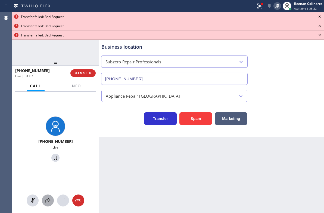
click at [45, 201] on icon at bounding box center [48, 200] width 7 height 7
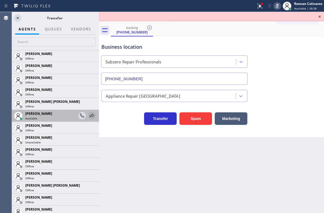
scroll to position [302, 0]
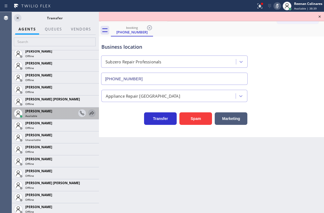
click at [89, 112] on icon at bounding box center [92, 113] width 7 height 7
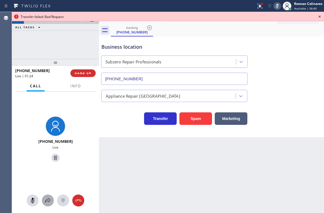
click at [43, 198] on div at bounding box center [48, 200] width 12 height 7
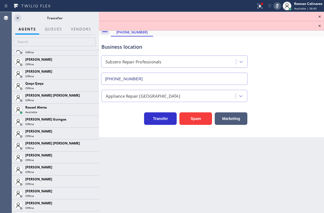
scroll to position [1012, 0]
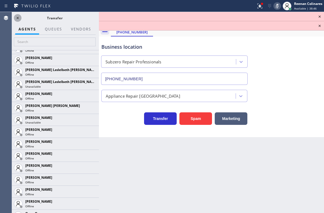
click at [19, 19] on icon at bounding box center [17, 18] width 7 height 7
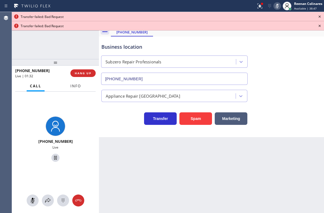
click at [78, 89] on button "Info" at bounding box center [75, 86] width 17 height 11
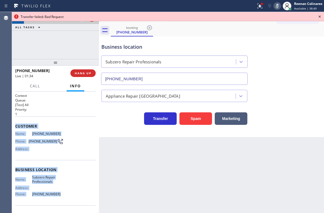
drag, startPoint x: 24, startPoint y: 138, endPoint x: 73, endPoint y: 192, distance: 72.3
click at [65, 200] on div "Context Queue: [Test] All Priority: 1 Customer Name: (312) 720-0881 Phone: (312…" at bounding box center [55, 169] width 80 height 153
copy div "Customer Name: (312) 720-0881 Phone: (312) 720-0881 Address: Business location …"
click at [40, 86] on span "Call" at bounding box center [35, 85] width 10 height 5
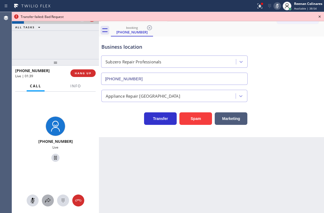
click at [47, 200] on icon at bounding box center [48, 200] width 7 height 7
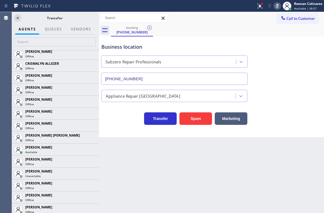
scroll to position [268, 0]
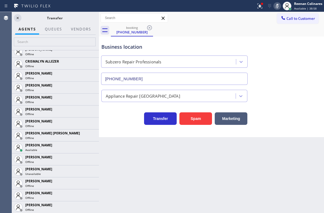
drag, startPoint x: 88, startPoint y: 149, endPoint x: 89, endPoint y: 140, distance: 8.3
click at [0, 0] on icon at bounding box center [0, 0] width 0 height 0
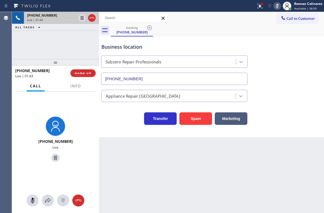
click at [278, 7] on icon at bounding box center [277, 6] width 7 height 7
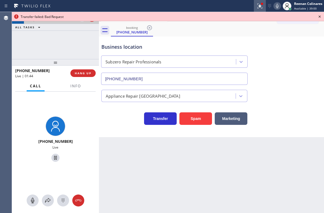
click at [261, 7] on icon at bounding box center [260, 6] width 7 height 7
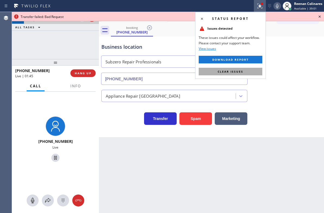
click at [258, 71] on button "Clear issues" at bounding box center [231, 72] width 64 height 8
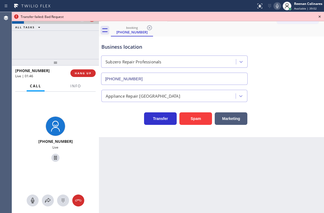
click at [320, 18] on icon at bounding box center [319, 16] width 7 height 7
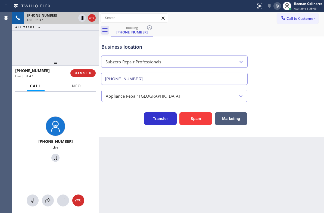
click at [81, 84] on span "Info" at bounding box center [75, 85] width 11 height 5
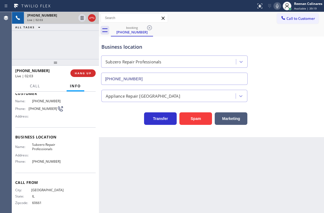
scroll to position [34, 0]
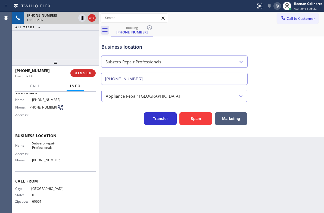
click at [277, 1] on div "Status report No issues detected If you experience an issue, please download th…" at bounding box center [289, 6] width 70 height 12
click at [279, 5] on icon at bounding box center [277, 6] width 7 height 7
click at [278, 4] on icon at bounding box center [277, 6] width 7 height 7
click at [276, 7] on icon at bounding box center [277, 6] width 3 height 4
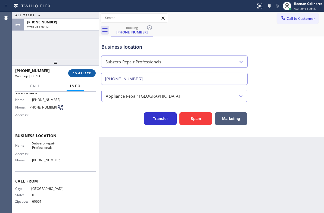
click at [82, 75] on span "COMPLETE" at bounding box center [82, 73] width 19 height 4
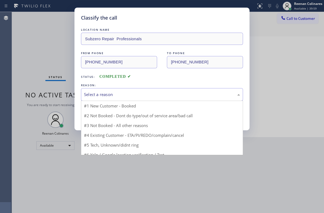
click at [113, 97] on div "Select a reason" at bounding box center [162, 94] width 162 height 13
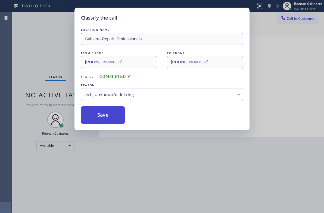
click at [100, 114] on button "Save" at bounding box center [103, 114] width 44 height 17
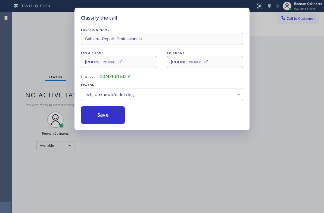
click at [58, 57] on div "Classify the call LOCATION NAME Subzero Repair Professionals FROM PHONE (312) 7…" at bounding box center [162, 106] width 324 height 213
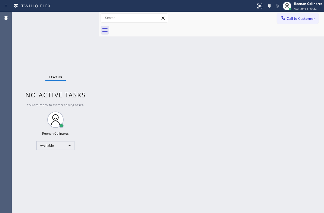
click at [215, 76] on div "Back to Dashboard Change Sender ID Customers Technicians Select a contact Outbo…" at bounding box center [211, 112] width 225 height 201
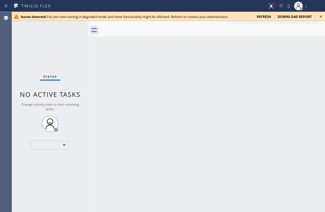
click at [262, 16] on span "refresh" at bounding box center [264, 16] width 14 height 5
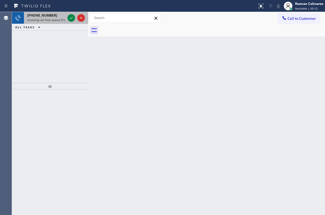
click at [53, 21] on span "Incoming call from queue [Test] All" at bounding box center [49, 20] width 45 height 4
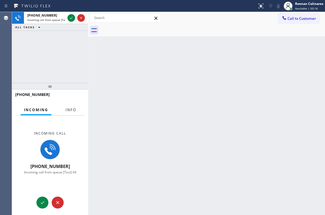
click at [69, 110] on span "Info" at bounding box center [70, 109] width 11 height 5
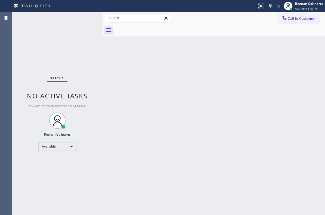
drag, startPoint x: 87, startPoint y: 23, endPoint x: 96, endPoint y: 32, distance: 12.5
click at [102, 27] on div at bounding box center [102, 113] width 0 height 203
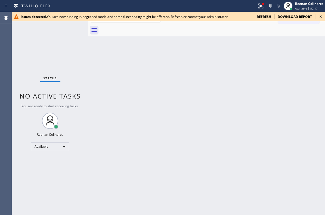
click at [259, 16] on span "refresh" at bounding box center [264, 16] width 14 height 5
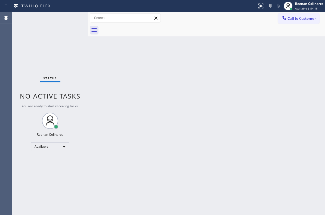
click at [177, 64] on div "Back to Dashboard Change Sender ID Customers Technicians Select a contact Outbo…" at bounding box center [206, 113] width 237 height 203
click at [245, 40] on div "Back to Dashboard Change Sender ID Customers Technicians Select a contact Outbo…" at bounding box center [206, 113] width 237 height 203
drag, startPoint x: 165, startPoint y: 62, endPoint x: 160, endPoint y: 64, distance: 5.2
click at [160, 64] on div "Back to Dashboard Change Sender ID Customers Technicians Select a contact Outbo…" at bounding box center [206, 113] width 237 height 203
click at [209, 68] on div "Back to Dashboard Change Sender ID Customers Technicians Select a contact Outbo…" at bounding box center [206, 113] width 237 height 203
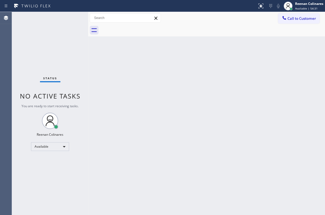
drag, startPoint x: 210, startPoint y: 68, endPoint x: 192, endPoint y: 29, distance: 42.6
click at [210, 61] on div "Back to Dashboard Change Sender ID Customers Technicians Select a contact Outbo…" at bounding box center [206, 113] width 237 height 203
drag, startPoint x: 208, startPoint y: 31, endPoint x: 186, endPoint y: 1, distance: 37.4
click at [208, 31] on div at bounding box center [212, 30] width 225 height 12
click at [195, 35] on div at bounding box center [212, 30] width 225 height 12
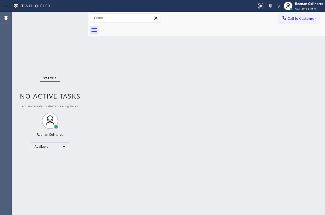
click at [208, 60] on div "Back to Dashboard Change Sender ID Customers Technicians Select a contact Outbo…" at bounding box center [206, 113] width 237 height 203
click at [221, 33] on div at bounding box center [212, 30] width 225 height 12
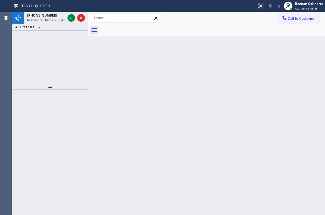
click at [48, 18] on span "Incoming call from queue [Test] All" at bounding box center [49, 20] width 45 height 4
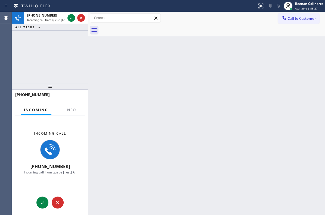
drag, startPoint x: 89, startPoint y: 17, endPoint x: 106, endPoint y: 29, distance: 20.4
click at [88, 20] on div at bounding box center [88, 113] width 0 height 203
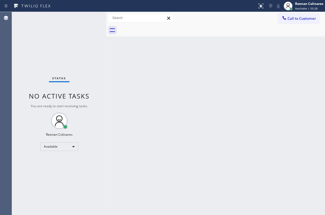
click at [83, 30] on div "Status No active tasks You are ready to start receiving tasks. Reenan Colinares…" at bounding box center [59, 113] width 94 height 203
click at [175, 82] on div "Back to Dashboard Change Sender ID Customers Technicians Select a contact Outbo…" at bounding box center [215, 113] width 218 height 203
click at [260, 9] on button at bounding box center [261, 6] width 12 height 12
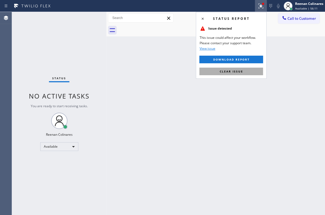
click at [237, 73] on span "Clear issue" at bounding box center [230, 72] width 23 height 4
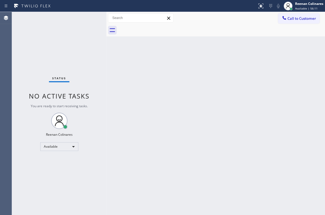
click at [162, 75] on div "Back to Dashboard Change Sender ID Customers Technicians Select a contact Outbo…" at bounding box center [215, 113] width 218 height 203
click at [203, 47] on div "Back to Dashboard Change Sender ID Customers Technicians Select a contact Outbo…" at bounding box center [215, 113] width 218 height 203
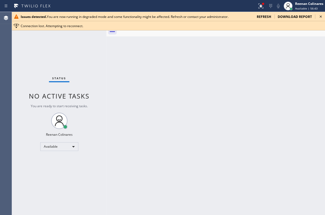
click at [264, 15] on span "refresh" at bounding box center [264, 16] width 14 height 5
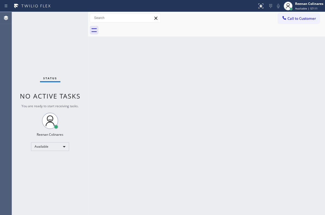
click at [237, 69] on div "Back to Dashboard Change Sender ID Customers Technicians Select a contact Outbo…" at bounding box center [206, 113] width 237 height 203
drag, startPoint x: 234, startPoint y: 52, endPoint x: 209, endPoint y: 6, distance: 52.3
click at [231, 50] on div "Back to Dashboard Change Sender ID Customers Technicians Select a contact Outbo…" at bounding box center [206, 113] width 237 height 203
click at [234, 88] on div "Back to Dashboard Change Sender ID Customers Technicians Select a contact Outbo…" at bounding box center [206, 113] width 237 height 203
click at [186, 168] on div "Back to Dashboard Change Sender ID Customers Technicians Select a contact Outbo…" at bounding box center [206, 113] width 237 height 203
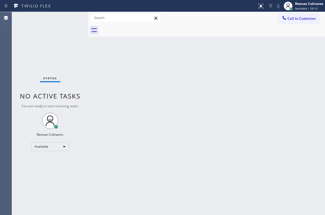
click at [186, 168] on div "Back to Dashboard Change Sender ID Customers Technicians Select a contact Outbo…" at bounding box center [206, 113] width 237 height 203
click at [254, 135] on div "Back to Dashboard Change Sender ID Customers Technicians Select a contact Outbo…" at bounding box center [206, 113] width 237 height 203
click at [146, 71] on div "Back to Dashboard Change Sender ID Customers Technicians Select a contact Outbo…" at bounding box center [206, 113] width 237 height 203
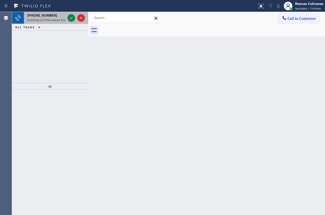
click at [55, 18] on span "Incoming call from queue Everybody" at bounding box center [50, 20] width 47 height 4
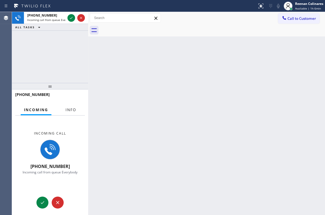
click at [72, 106] on button "Info" at bounding box center [70, 110] width 17 height 11
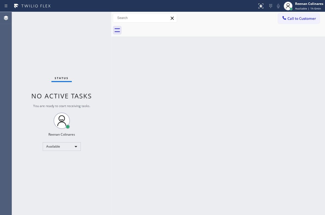
drag, startPoint x: 87, startPoint y: 18, endPoint x: 110, endPoint y: 24, distance: 24.1
click at [111, 24] on div at bounding box center [111, 113] width 0 height 203
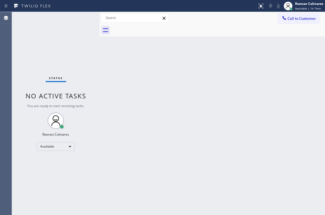
drag, startPoint x: 112, startPoint y: 15, endPoint x: 168, endPoint y: 27, distance: 57.3
click at [99, 17] on div at bounding box center [99, 113] width 0 height 203
click at [197, 84] on div "Back to Dashboard Change Sender ID Customers Technicians Select a contact Outbo…" at bounding box center [211, 113] width 226 height 203
click at [172, 88] on div "Back to Dashboard Change Sender ID Customers Technicians Select a contact Outbo…" at bounding box center [211, 113] width 226 height 203
click at [190, 47] on div "Back to Dashboard Change Sender ID Customers Technicians Select a contact Outbo…" at bounding box center [211, 113] width 226 height 203
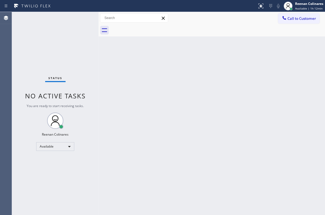
click at [256, 77] on div "Back to Dashboard Change Sender ID Customers Technicians Select a contact Outbo…" at bounding box center [211, 113] width 226 height 203
click at [292, 7] on div at bounding box center [287, 6] width 9 height 9
click at [303, 8] on span "Available | 1h 12min" at bounding box center [308, 9] width 27 height 4
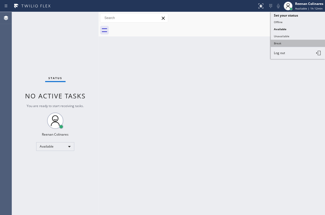
click at [280, 42] on button "Break" at bounding box center [297, 43] width 54 height 7
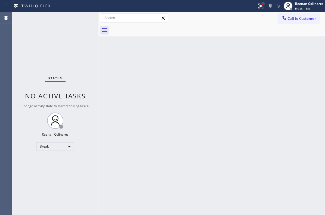
click at [262, 4] on div at bounding box center [263, 4] width 2 height 2
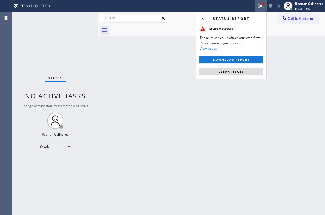
click at [231, 73] on span "Clear issues" at bounding box center [231, 72] width 26 height 4
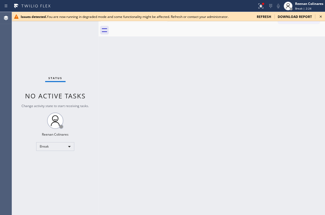
click at [266, 16] on span "refresh" at bounding box center [264, 16] width 14 height 5
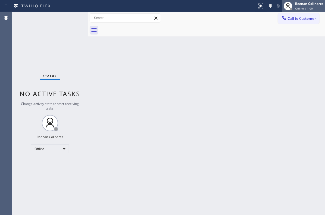
click at [307, 8] on span "Offline | 1:00" at bounding box center [304, 9] width 18 height 4
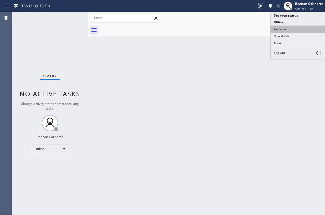
click at [280, 26] on button "Available" at bounding box center [298, 29] width 54 height 7
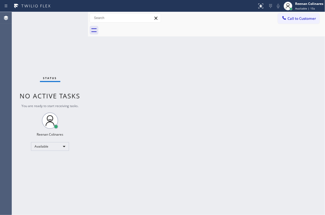
click at [262, 90] on div "Back to Dashboard Change Sender ID Customers Technicians Select a contact Outbo…" at bounding box center [206, 113] width 237 height 203
drag, startPoint x: 209, startPoint y: 45, endPoint x: 155, endPoint y: 0, distance: 70.0
click at [204, 41] on div "Back to Dashboard Change Sender ID Customers Technicians Select a contact Outbo…" at bounding box center [206, 113] width 237 height 203
click at [178, 73] on div "Back to Dashboard Change Sender ID Customers Technicians Select a contact Outbo…" at bounding box center [206, 113] width 237 height 203
click at [312, 35] on div at bounding box center [212, 30] width 225 height 12
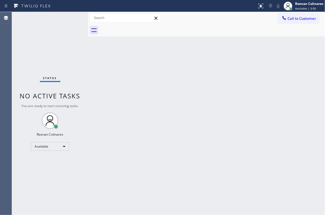
click at [241, 108] on div "Back to Dashboard Change Sender ID Customers Technicians Select a contact Outbo…" at bounding box center [206, 113] width 237 height 203
click at [250, 87] on div "Back to Dashboard Change Sender ID Customers Technicians Select a contact Outbo…" at bounding box center [206, 113] width 237 height 203
click at [210, 86] on div "Back to Dashboard Change Sender ID Customers Technicians Select a contact Outbo…" at bounding box center [206, 113] width 237 height 203
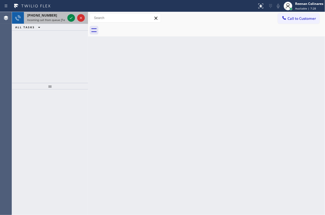
click at [52, 18] on span "Incoming call from queue [Test] All" at bounding box center [49, 20] width 45 height 4
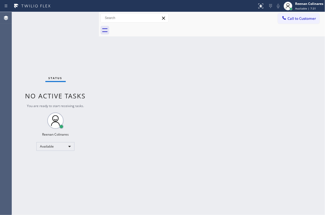
drag, startPoint x: 87, startPoint y: 17, endPoint x: 98, endPoint y: 19, distance: 11.0
click at [99, 19] on div at bounding box center [99, 113] width 0 height 203
click at [306, 49] on div "Back to Dashboard Change Sender ID Customers Technicians Select a contact Outbo…" at bounding box center [212, 113] width 226 height 203
click at [222, 56] on div "Back to Dashboard Change Sender ID Customers Technicians Select a contact Outbo…" at bounding box center [212, 113] width 226 height 203
click at [166, 85] on div "Back to Dashboard Change Sender ID Customers Technicians Select a contact Outbo…" at bounding box center [212, 113] width 226 height 203
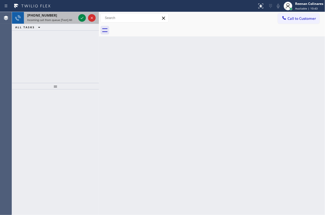
click at [55, 18] on span "Incoming call from queue [Test] All" at bounding box center [49, 20] width 45 height 4
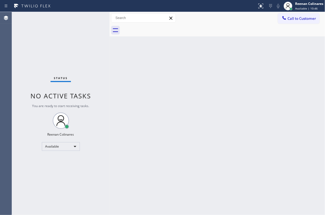
drag, startPoint x: 98, startPoint y: 18, endPoint x: 167, endPoint y: 112, distance: 117.5
click at [110, 20] on div at bounding box center [110, 113] width 0 height 203
click at [167, 76] on div "Back to Dashboard Change Sender ID Customers Technicians Select a contact Outbo…" at bounding box center [217, 113] width 215 height 203
drag, startPoint x: 213, startPoint y: 111, endPoint x: 218, endPoint y: 108, distance: 6.0
click at [213, 111] on div "Back to Dashboard Change Sender ID Customers Technicians Select a contact Outbo…" at bounding box center [217, 113] width 215 height 203
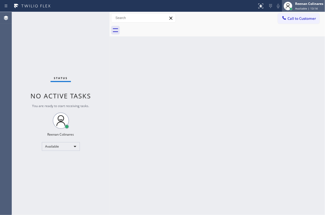
click at [302, 3] on div "Reenan Colinares" at bounding box center [309, 3] width 28 height 5
click at [193, 53] on div "Back to Dashboard Change Sender ID Customers Technicians Select a contact Outbo…" at bounding box center [217, 113] width 215 height 203
click at [295, 8] on span "Available | 13:19" at bounding box center [306, 9] width 23 height 4
click at [167, 83] on div "Back to Dashboard Change Sender ID Customers Technicians Select a contact Outbo…" at bounding box center [217, 113] width 215 height 203
click at [297, 6] on div "Reenan Colinares Available | 14:20" at bounding box center [309, 6] width 31 height 10
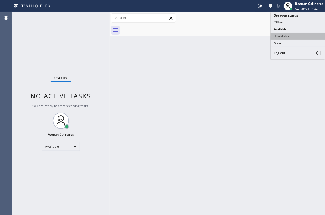
click at [294, 36] on button "Unavailable" at bounding box center [298, 36] width 54 height 7
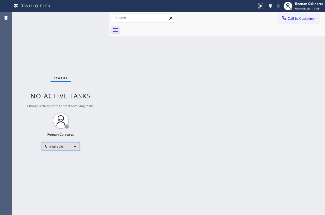
click at [70, 142] on div "Unavailable" at bounding box center [61, 146] width 38 height 9
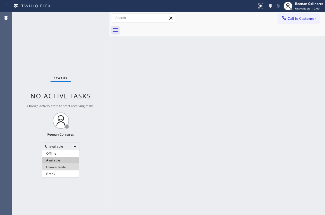
click at [59, 159] on li "Available" at bounding box center [60, 160] width 37 height 7
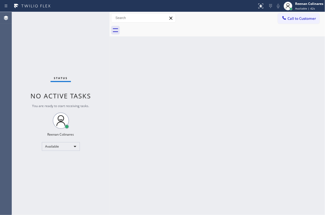
drag, startPoint x: 229, startPoint y: 68, endPoint x: 180, endPoint y: 202, distance: 142.3
click at [229, 69] on div "Back to Dashboard Change Sender ID Customers Technicians Select a contact Outbo…" at bounding box center [217, 113] width 215 height 203
click at [75, 21] on div "Status No active tasks You are ready to start receiving tasks. Reenan Colinares…" at bounding box center [61, 113] width 98 height 203
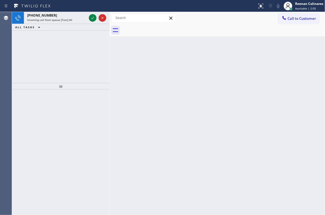
drag, startPoint x: 310, startPoint y: 42, endPoint x: 296, endPoint y: 42, distance: 14.7
click at [311, 42] on div "Back to Dashboard Change Sender ID Customers Technicians Select a contact Outbo…" at bounding box center [217, 113] width 215 height 203
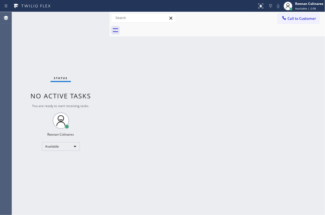
click at [67, 17] on div "Status No active tasks You are ready to start receiving tasks. Reenan Colinares…" at bounding box center [61, 113] width 98 height 203
click at [221, 75] on div "Back to Dashboard Change Sender ID Customers Technicians Select a contact Outbo…" at bounding box center [217, 113] width 215 height 203
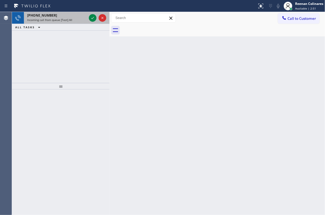
click at [62, 19] on span "Incoming call from queue [Test] All" at bounding box center [49, 20] width 45 height 4
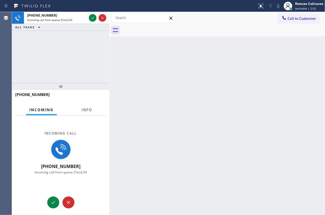
click at [92, 109] on button "Info" at bounding box center [86, 110] width 17 height 11
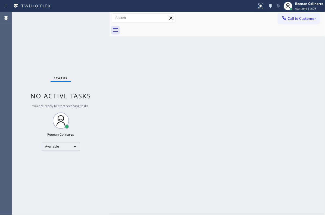
click at [196, 83] on div "Back to Dashboard Change Sender ID Customers Technicians Select a contact Outbo…" at bounding box center [217, 113] width 215 height 203
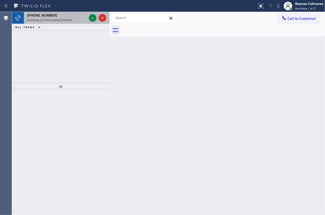
click at [76, 22] on div "[PHONE_NUMBER] Incoming call from queue [Test] All" at bounding box center [56, 18] width 64 height 12
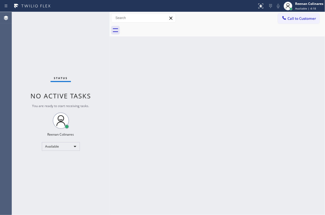
click at [77, 20] on div "Status No active tasks You are ready to start receiving tasks. Reenan Colinares…" at bounding box center [61, 113] width 98 height 203
click at [185, 86] on div "Back to Dashboard Change Sender ID Customers Technicians Select a contact Outbo…" at bounding box center [217, 113] width 215 height 203
drag, startPoint x: 137, startPoint y: 70, endPoint x: 135, endPoint y: 68, distance: 3.1
click at [135, 69] on div "Back to Dashboard Change Sender ID Customers Technicians Select a contact Outbo…" at bounding box center [217, 113] width 215 height 203
click at [73, 20] on div "Status No active tasks You are ready to start receiving tasks. Reenan Colinares…" at bounding box center [61, 113] width 98 height 203
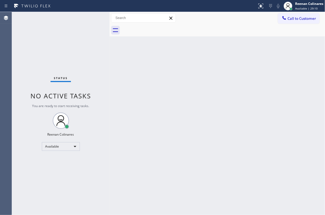
click at [189, 86] on div "Back to Dashboard Change Sender ID Customers Technicians Select a contact Outbo…" at bounding box center [217, 113] width 215 height 203
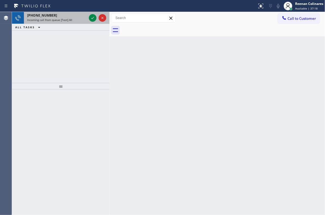
click at [67, 18] on span "Incoming call from queue [Test] All" at bounding box center [49, 20] width 45 height 4
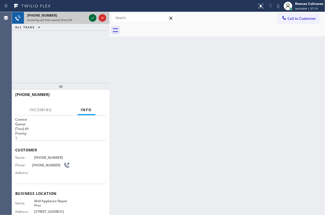
click at [93, 17] on icon at bounding box center [92, 18] width 7 height 7
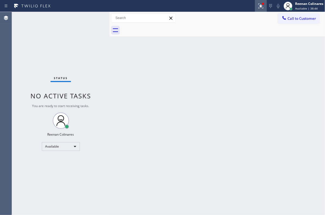
click at [257, 8] on div at bounding box center [261, 6] width 12 height 7
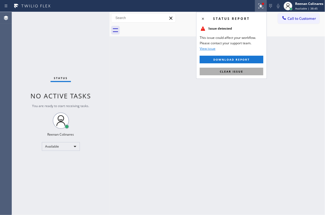
click at [228, 72] on span "Clear issue" at bounding box center [231, 72] width 23 height 4
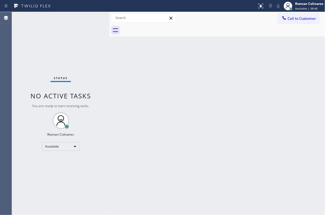
drag, startPoint x: 152, startPoint y: 82, endPoint x: 148, endPoint y: 81, distance: 5.2
click at [150, 82] on div "Back to Dashboard Change Sender ID Customers Technicians Select a contact Outbo…" at bounding box center [217, 113] width 215 height 203
click at [76, 18] on div "Status No active tasks You are ready to start receiving tasks. Reenan Colinares…" at bounding box center [61, 113] width 98 height 203
click at [78, 24] on div "Status No active tasks You are ready to start receiving tasks. Reenan Colinares…" at bounding box center [61, 113] width 98 height 203
click at [223, 93] on div "Back to Dashboard Change Sender ID Customers Technicians Select a contact Outbo…" at bounding box center [217, 113] width 215 height 203
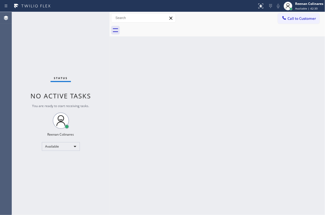
click at [49, 20] on div "Status No active tasks You are ready to start receiving tasks. Reenan Colinares…" at bounding box center [61, 113] width 98 height 203
click at [43, 20] on div "Status No active tasks You are ready to start receiving tasks. Reenan Colinares…" at bounding box center [61, 113] width 98 height 203
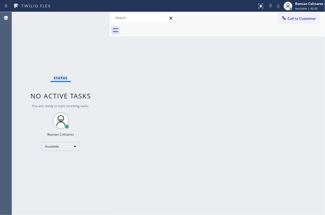
click at [43, 20] on div "Status No active tasks You are ready to start receiving tasks. Reenan Colinares…" at bounding box center [61, 113] width 98 height 203
click at [44, 20] on div "Status No active tasks You are ready to start receiving tasks. Reenan Colinares…" at bounding box center [61, 113] width 98 height 203
click at [46, 20] on div "Status No active tasks You are ready to start receiving tasks. Reenan Colinares…" at bounding box center [61, 113] width 98 height 203
click at [58, 23] on div "Status No active tasks You are ready to start receiving tasks. Reenan Colinares…" at bounding box center [61, 113] width 98 height 203
drag, startPoint x: 70, startPoint y: 19, endPoint x: 79, endPoint y: 18, distance: 8.5
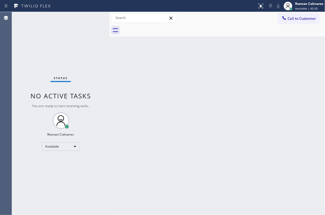
click at [71, 19] on div "Status No active tasks You are ready to start receiving tasks. Reenan Colinares…" at bounding box center [61, 113] width 98 height 203
click at [79, 18] on div "Status No active tasks You are ready to start receiving tasks. Reenan Colinares…" at bounding box center [61, 113] width 98 height 203
click at [80, 18] on div "Status No active tasks You are ready to start receiving tasks. Reenan Colinares…" at bounding box center [61, 113] width 98 height 203
click at [78, 18] on div "Status No active tasks You are ready to start receiving tasks. Reenan Colinares…" at bounding box center [61, 113] width 98 height 203
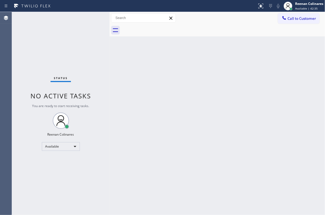
click at [78, 18] on div "Status No active tasks You are ready to start receiving tasks. Reenan Colinares…" at bounding box center [61, 113] width 98 height 203
click at [79, 17] on div "Status No active tasks You are ready to start receiving tasks. Reenan Colinares…" at bounding box center [61, 113] width 98 height 203
click at [70, 21] on div "Status No active tasks You are ready to start receiving tasks. Reenan Colinares…" at bounding box center [61, 113] width 98 height 203
click at [68, 21] on div "Status No active tasks You are ready to start receiving tasks. Reenan Colinares…" at bounding box center [61, 113] width 98 height 203
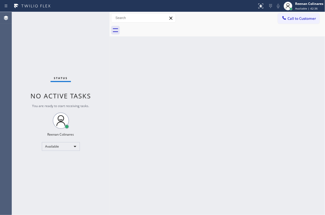
click at [68, 21] on div "Status No active tasks You are ready to start receiving tasks. Reenan Colinares…" at bounding box center [61, 113] width 98 height 203
click at [135, 94] on div "Back to Dashboard Change Sender ID Customers Technicians Select a contact Outbo…" at bounding box center [217, 113] width 215 height 203
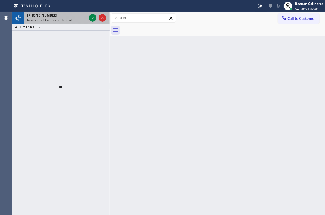
click at [68, 20] on span "Incoming call from queue [Test] All" at bounding box center [49, 20] width 45 height 4
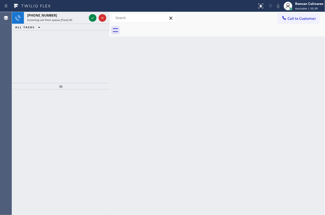
click at [307, 37] on div "Back to Dashboard Change Sender ID Customers Technicians Select a contact Outbo…" at bounding box center [217, 113] width 215 height 203
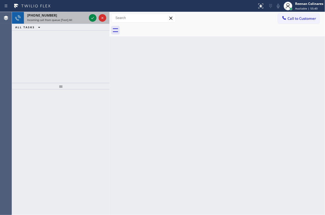
click at [65, 23] on div "[PHONE_NUMBER] Incoming call from queue [Test] All" at bounding box center [56, 18] width 64 height 12
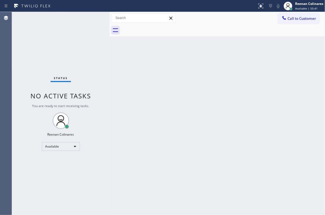
click at [68, 20] on div "Status No active tasks You are ready to start receiving tasks. Reenan Colinares…" at bounding box center [61, 113] width 98 height 203
click at [158, 50] on div "Back to Dashboard Change Sender ID Customers Technicians Select a contact Outbo…" at bounding box center [217, 113] width 215 height 203
drag, startPoint x: 214, startPoint y: 104, endPoint x: 202, endPoint y: 167, distance: 64.2
click at [213, 105] on div "Back to Dashboard Change Sender ID Customers Technicians Select a contact Outbo…" at bounding box center [217, 113] width 215 height 203
click at [174, 93] on div "Back to Dashboard Change Sender ID Customers Technicians Select a contact Outbo…" at bounding box center [217, 113] width 215 height 203
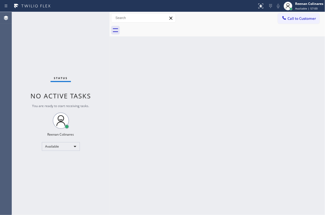
click at [175, 103] on div "Back to Dashboard Change Sender ID Customers Technicians Select a contact Outbo…" at bounding box center [217, 113] width 215 height 203
click at [208, 102] on div "Back to Dashboard Change Sender ID Customers Technicians Select a contact Outbo…" at bounding box center [217, 113] width 215 height 203
click at [226, 110] on div "Back to Dashboard Change Sender ID Customers Technicians Select a contact Outbo…" at bounding box center [217, 113] width 215 height 203
click at [232, 128] on div "Back to Dashboard Change Sender ID Customers Technicians Select a contact Outbo…" at bounding box center [217, 113] width 215 height 203
click at [198, 94] on div "Back to Dashboard Change Sender ID Customers Technicians Select a contact Outbo…" at bounding box center [217, 113] width 215 height 203
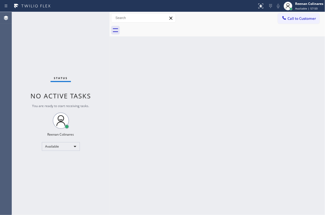
click at [167, 52] on div "Back to Dashboard Change Sender ID Customers Technicians Select a contact Outbo…" at bounding box center [217, 113] width 215 height 203
click at [225, 60] on div "Back to Dashboard Change Sender ID Customers Technicians Select a contact Outbo…" at bounding box center [217, 113] width 215 height 203
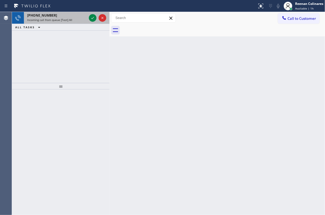
click at [61, 15] on div "[PHONE_NUMBER]" at bounding box center [57, 15] width 60 height 5
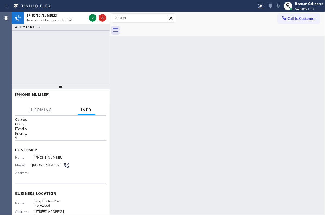
drag, startPoint x: 93, startPoint y: 16, endPoint x: 124, endPoint y: 53, distance: 48.6
click at [93, 16] on icon at bounding box center [92, 18] width 7 height 7
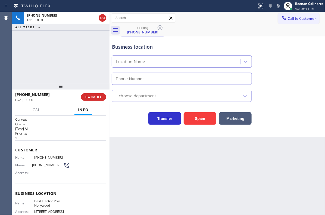
type input "[PHONE_NUMBER]"
click at [278, 8] on icon at bounding box center [278, 6] width 3 height 4
click at [278, 6] on icon at bounding box center [278, 6] width 7 height 7
click at [278, 6] on icon at bounding box center [278, 6] width 3 height 4
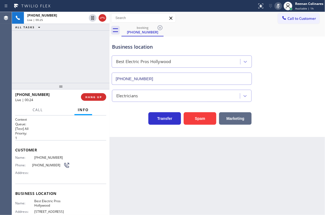
click at [239, 117] on button "Marketing" at bounding box center [235, 118] width 33 height 12
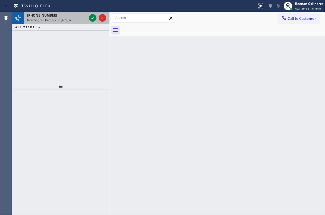
click at [49, 21] on div "[PHONE_NUMBER] Incoming call from queue [Test] All" at bounding box center [56, 18] width 64 height 12
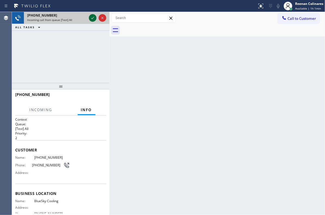
click at [92, 16] on icon at bounding box center [92, 18] width 7 height 7
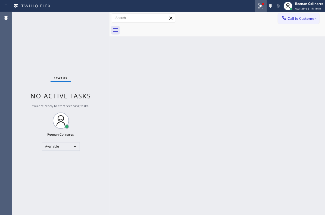
click at [255, 10] on button at bounding box center [261, 6] width 12 height 12
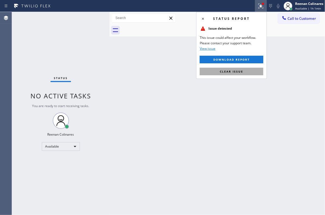
click at [240, 70] on span "Clear issue" at bounding box center [231, 72] width 23 height 4
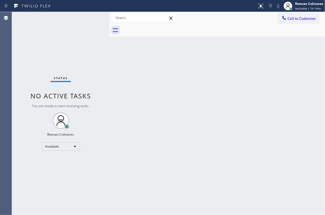
click at [183, 142] on div "Back to Dashboard Change Sender ID Customers Technicians Select a contact Outbo…" at bounding box center [217, 113] width 215 height 203
click at [201, 48] on div "Back to Dashboard Change Sender ID Customers Technicians Select a contact Outbo…" at bounding box center [217, 113] width 215 height 203
click at [195, 80] on div "Back to Dashboard Change Sender ID Customers Technicians Select a contact Outbo…" at bounding box center [217, 113] width 215 height 203
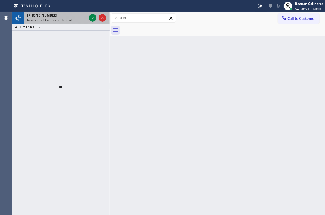
click at [52, 17] on div "[PHONE_NUMBER]" at bounding box center [57, 15] width 60 height 5
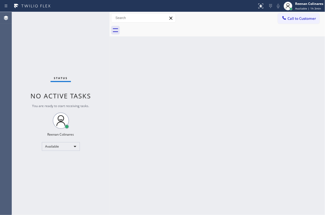
click at [64, 23] on div "Status No active tasks You are ready to start receiving tasks. Reenan Colinares…" at bounding box center [61, 113] width 98 height 203
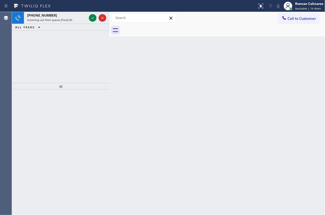
click at [61, 23] on div "[PHONE_NUMBER] Incoming call from queue [Test] All" at bounding box center [56, 18] width 64 height 12
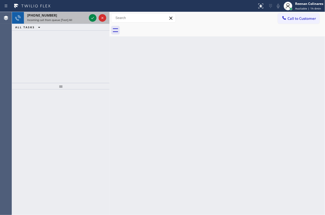
click at [66, 16] on div "[PHONE_NUMBER]" at bounding box center [57, 15] width 60 height 5
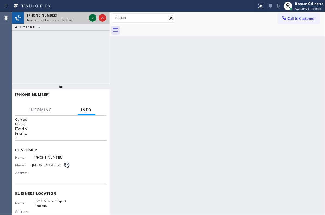
click at [93, 17] on icon at bounding box center [92, 18] width 7 height 7
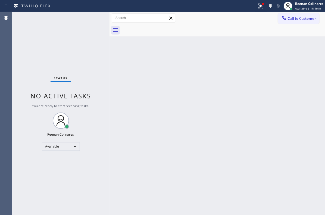
click at [76, 21] on div "Status No active tasks You are ready to start receiving tasks. Reenan Colinares…" at bounding box center [61, 113] width 98 height 203
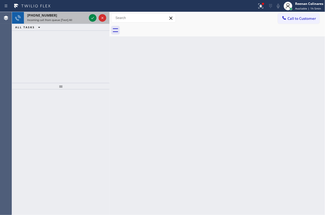
click at [69, 19] on span "Incoming call from queue [Test] All" at bounding box center [49, 20] width 45 height 4
click at [68, 20] on span "Incoming call from queue [Test] All" at bounding box center [49, 20] width 45 height 4
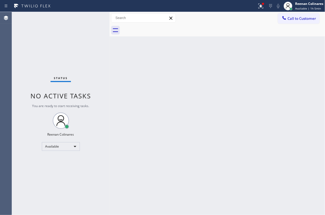
click at [72, 24] on div "Status No active tasks You are ready to start receiving tasks. Reenan Colinares…" at bounding box center [61, 113] width 98 height 203
click at [261, 8] on icon at bounding box center [261, 6] width 7 height 7
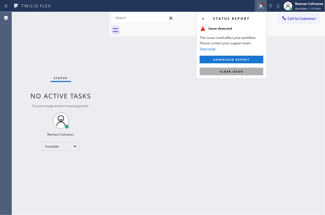
click at [239, 70] on span "Clear issue" at bounding box center [231, 72] width 23 height 4
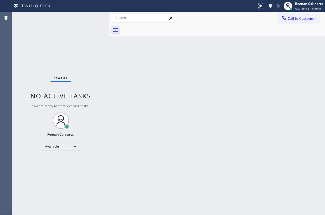
click at [199, 75] on div "Back to Dashboard Change Sender ID Customers Technicians Select a contact Outbo…" at bounding box center [217, 113] width 215 height 203
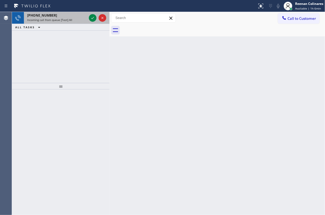
click at [68, 14] on div "[PHONE_NUMBER]" at bounding box center [57, 15] width 60 height 5
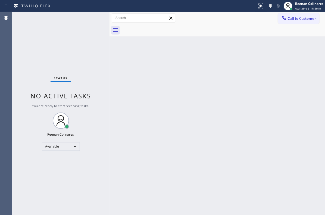
click at [223, 80] on div "Back to Dashboard Change Sender ID Customers Technicians Select a contact Outbo…" at bounding box center [217, 113] width 215 height 203
click at [297, 5] on div "Reenan Colinares" at bounding box center [309, 3] width 28 height 5
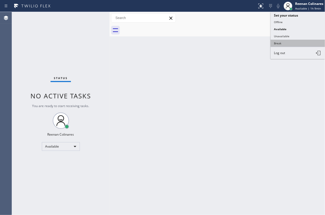
click at [283, 41] on button "Break" at bounding box center [298, 43] width 54 height 7
